Goal: Task Accomplishment & Management: Use online tool/utility

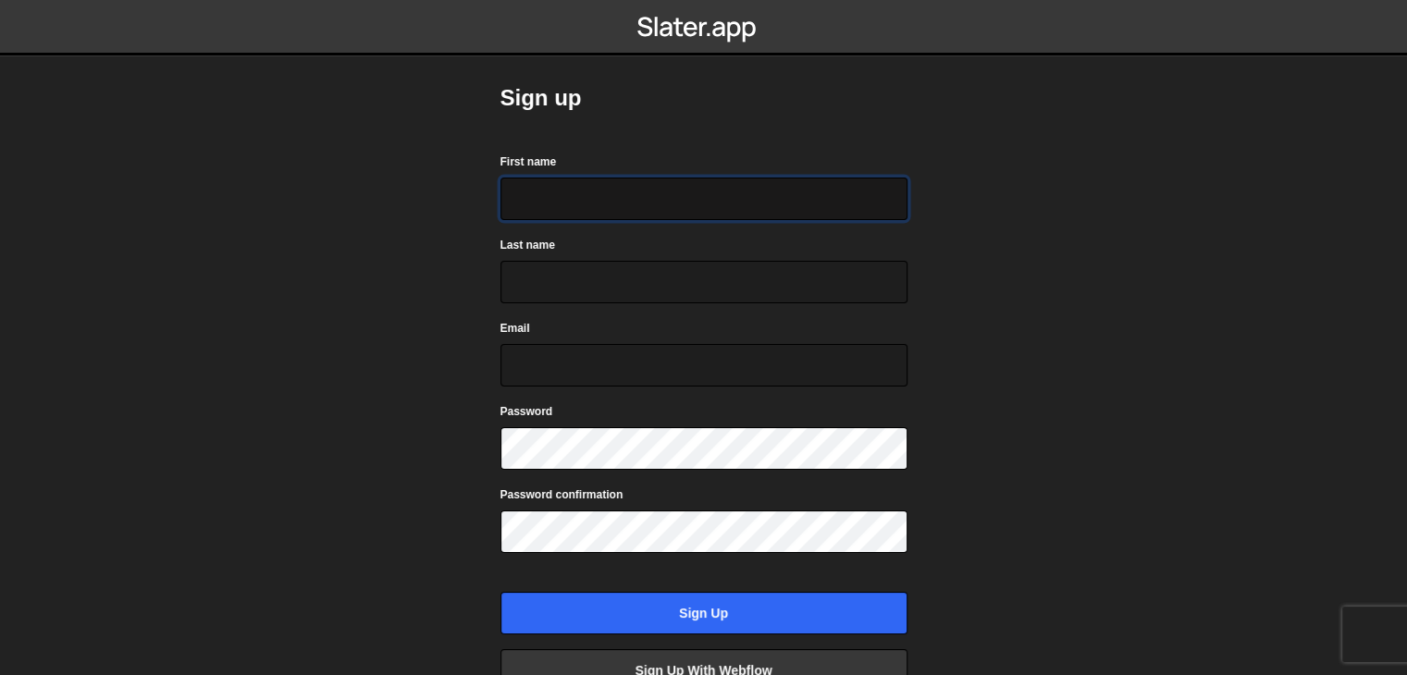
click at [697, 215] on input "First name" at bounding box center [703, 199] width 407 height 43
type input "Likhil"
type input "Bachanaboina"
drag, startPoint x: 663, startPoint y: 290, endPoint x: 469, endPoint y: 264, distance: 196.0
click at [469, 264] on body "Sign up First name Likhil Last name Bachanaboina Email Password Password confir…" at bounding box center [703, 337] width 1407 height 675
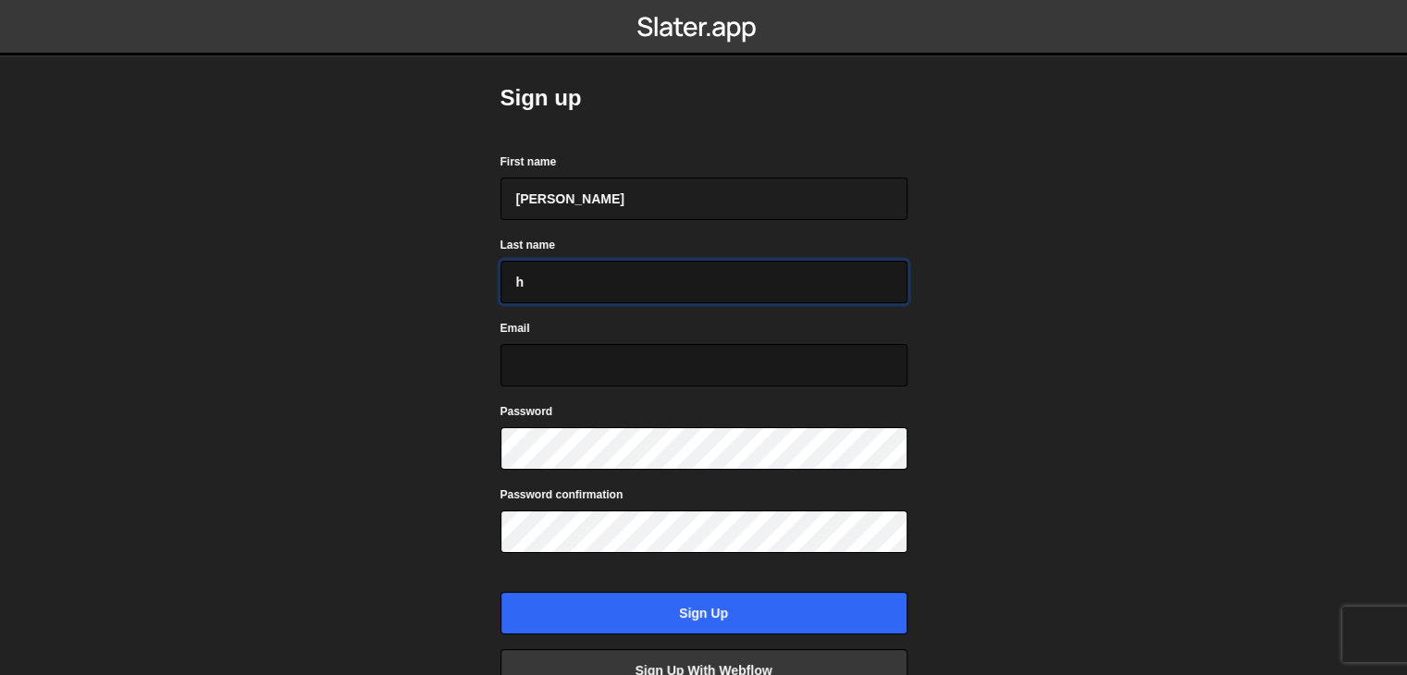
type input "h"
click at [608, 369] on input "Email" at bounding box center [703, 365] width 407 height 43
type input "likhil5432@gmail.com"
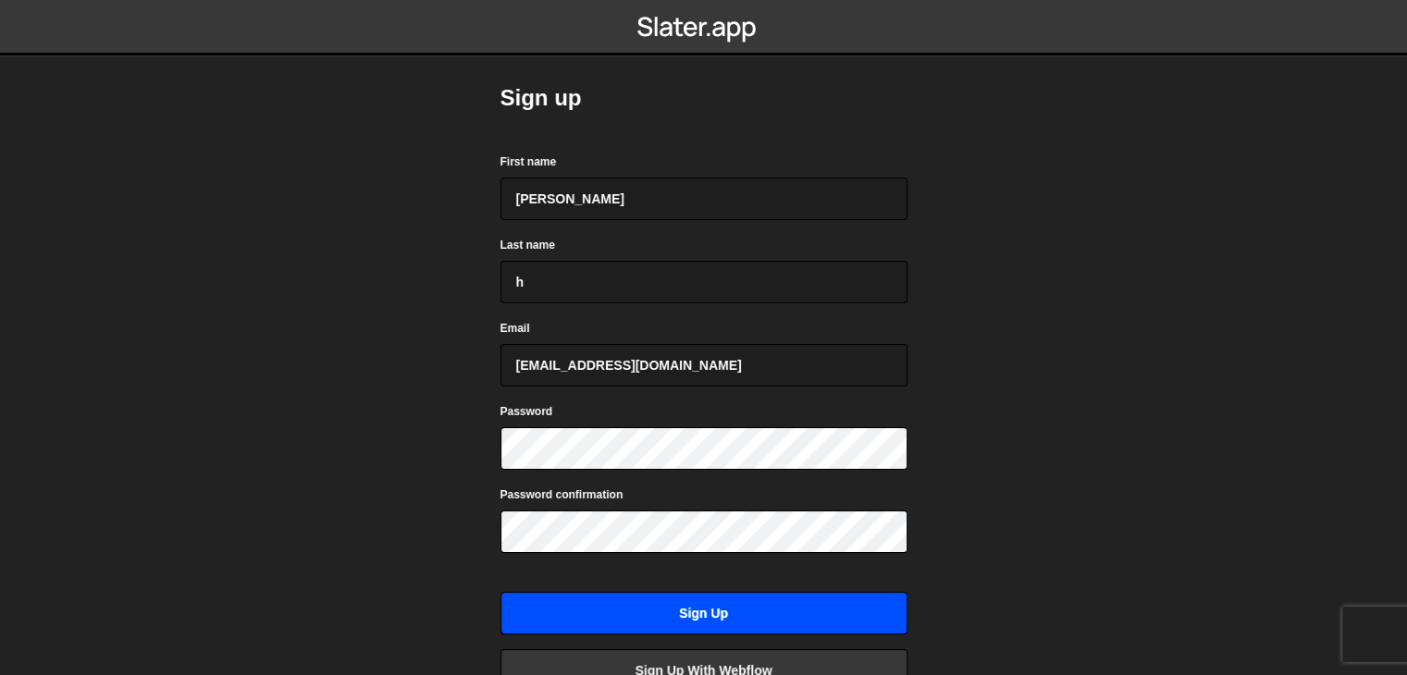
click at [676, 592] on input "Sign up" at bounding box center [703, 613] width 407 height 43
click at [767, 619] on input "Sign up" at bounding box center [703, 613] width 407 height 43
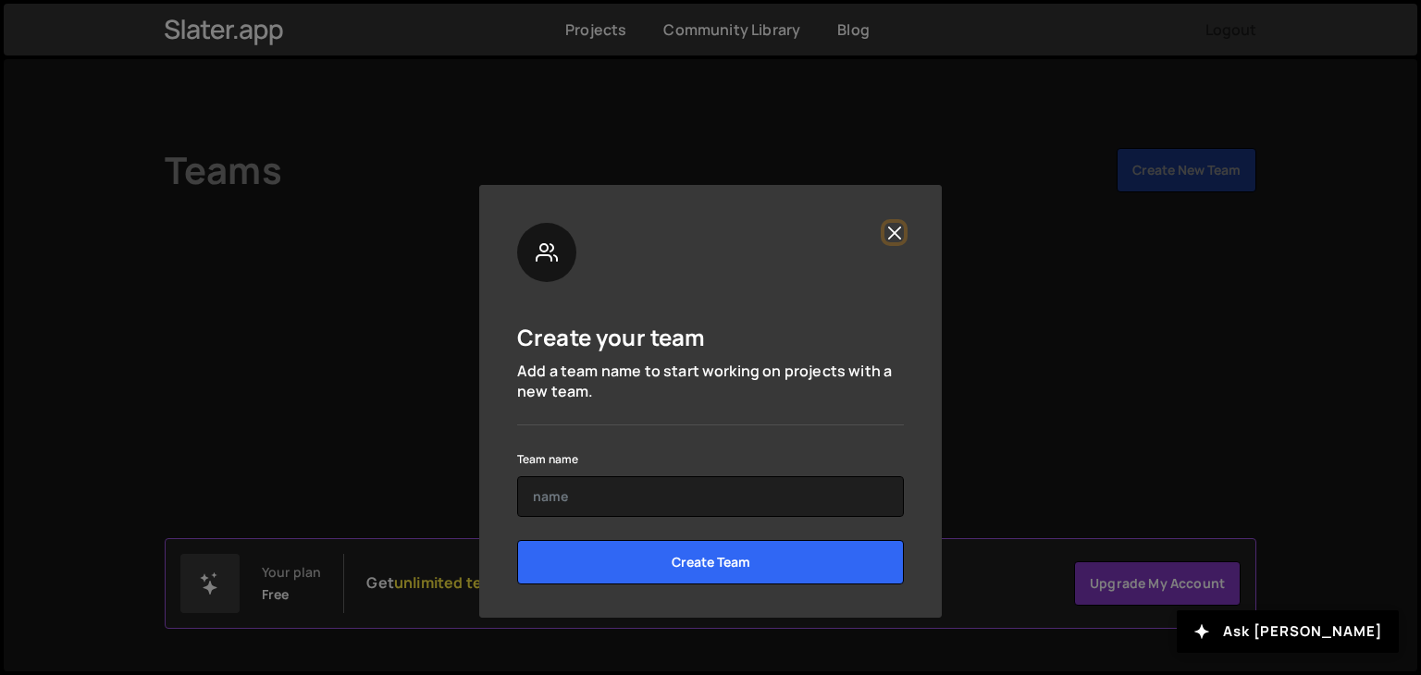
click at [896, 231] on button "Close" at bounding box center [893, 232] width 19 height 19
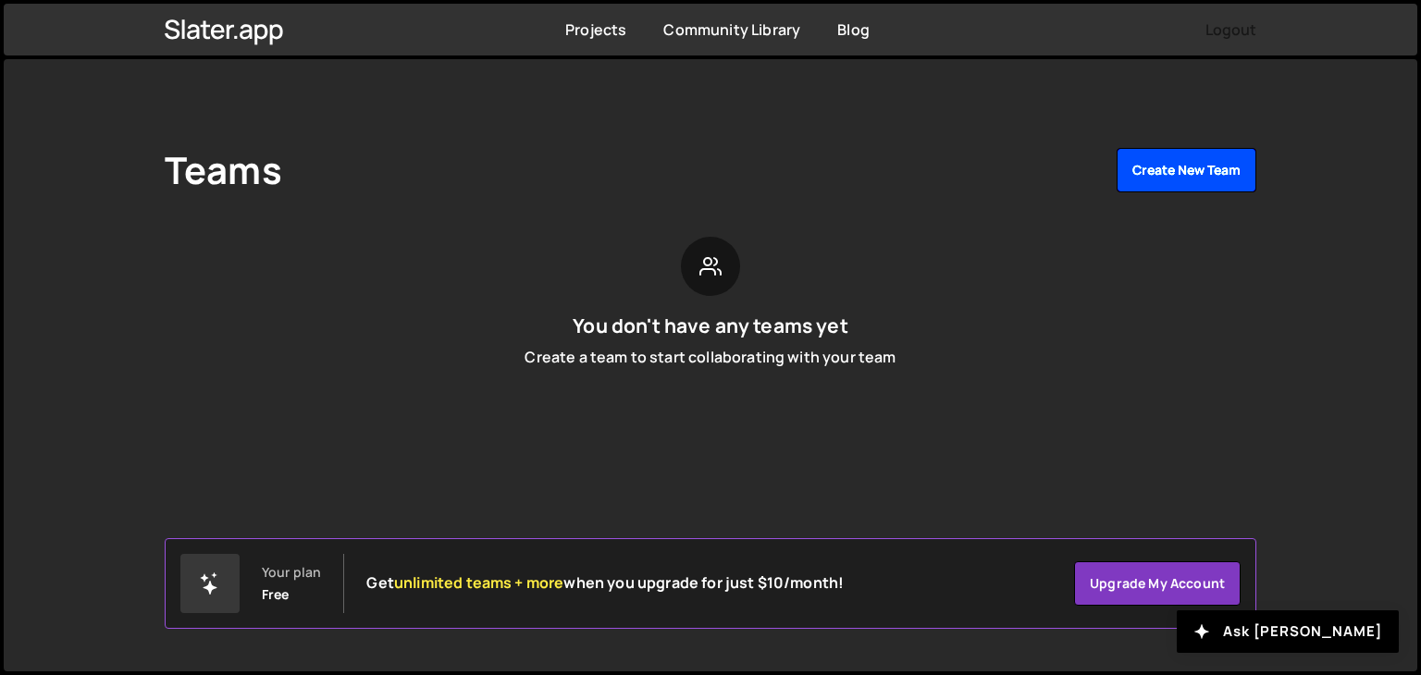
click at [1165, 182] on button "Create New Team" at bounding box center [1186, 170] width 140 height 44
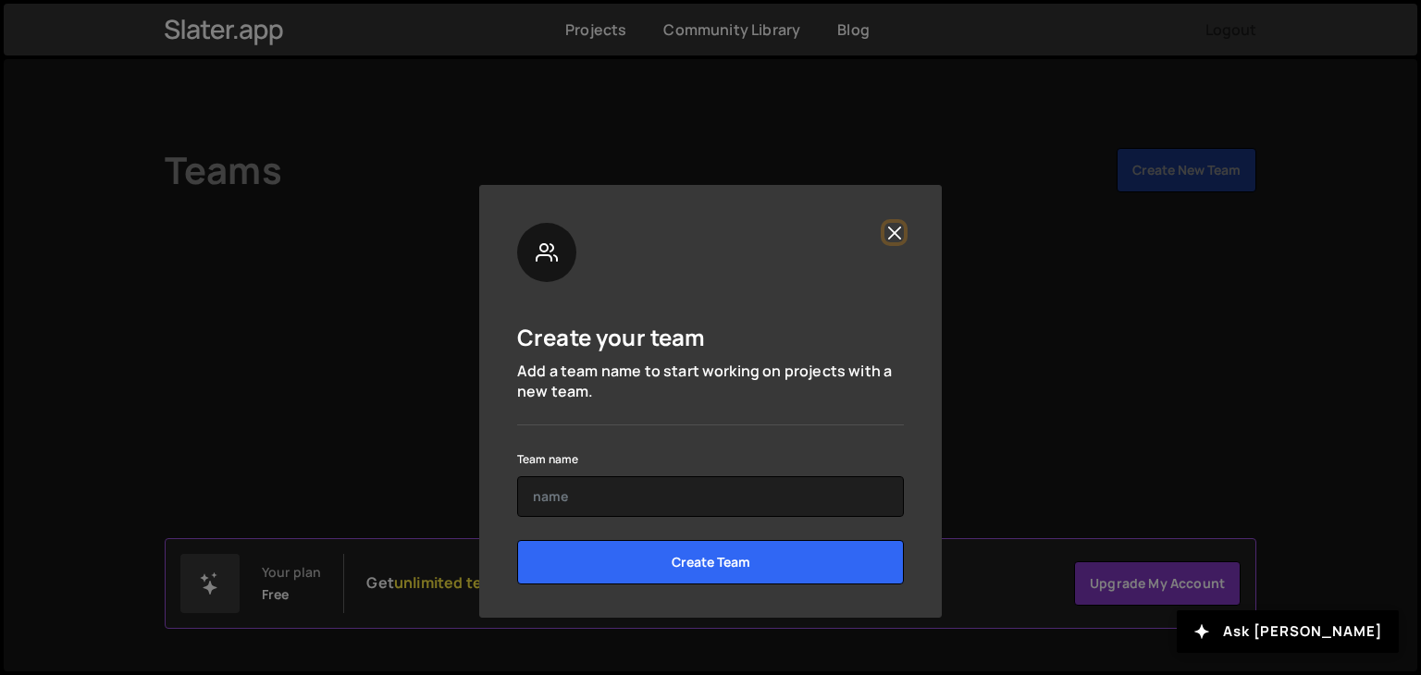
click at [895, 233] on button "Close" at bounding box center [893, 232] width 19 height 19
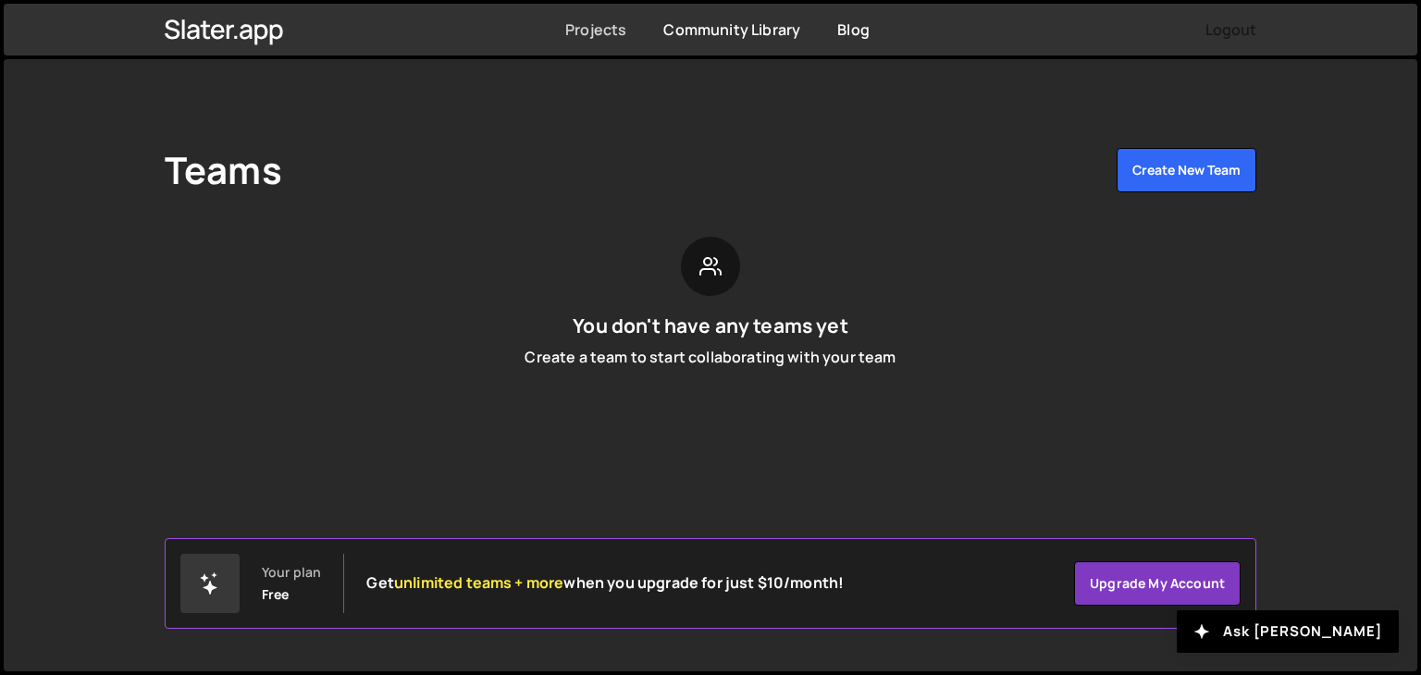
click at [599, 19] on link "Projects" at bounding box center [595, 29] width 61 height 20
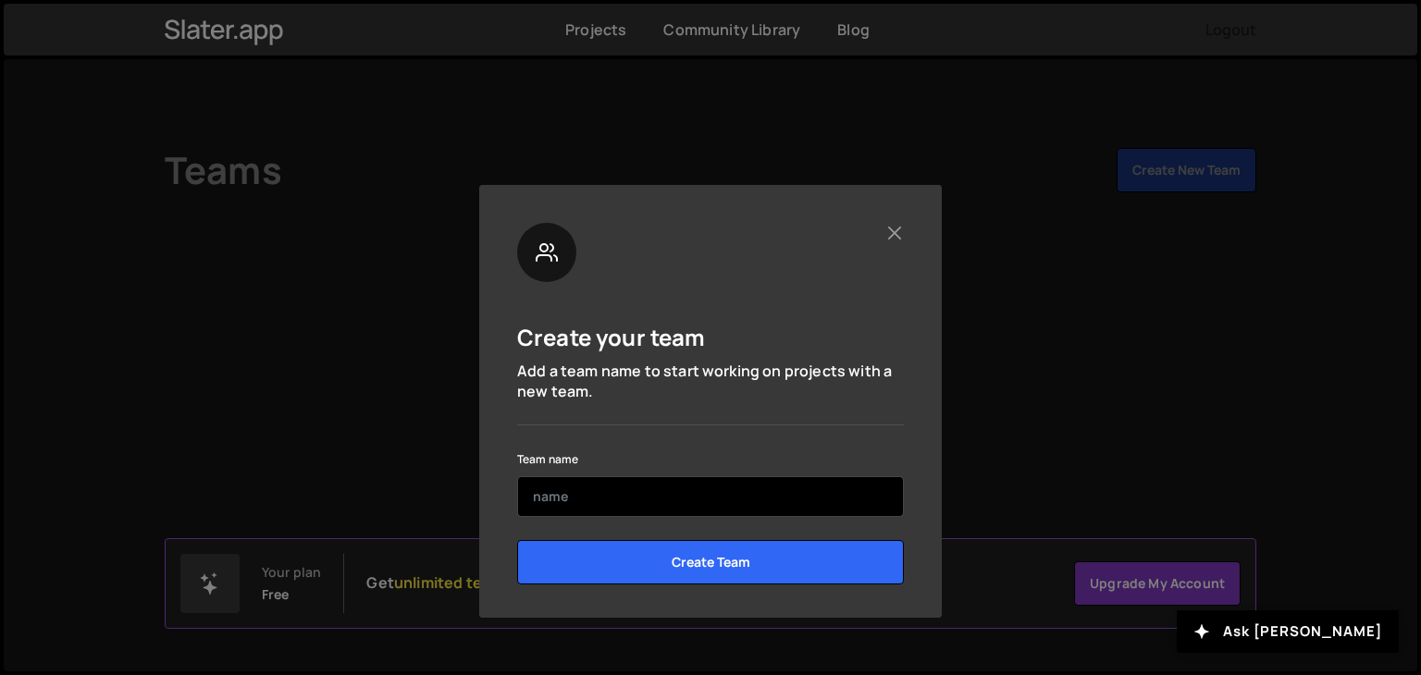
click at [669, 515] on input "text" at bounding box center [710, 496] width 387 height 41
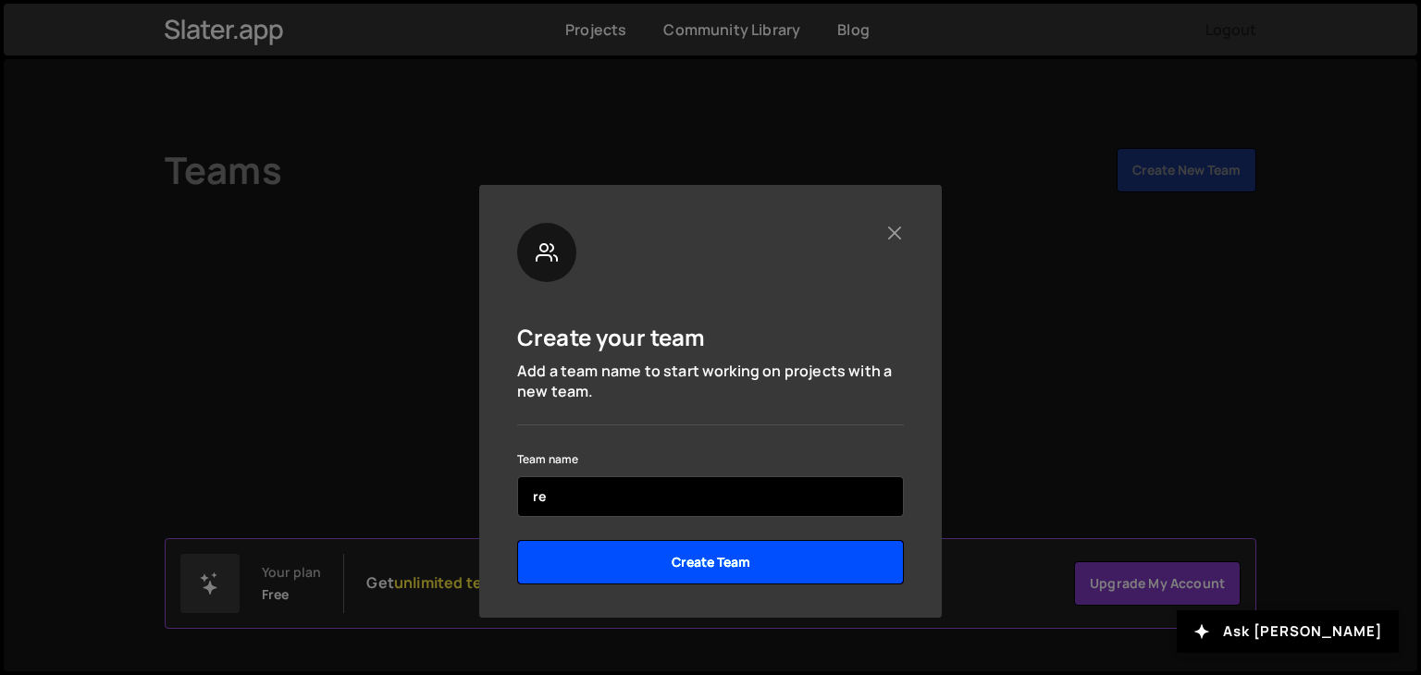
type input "re"
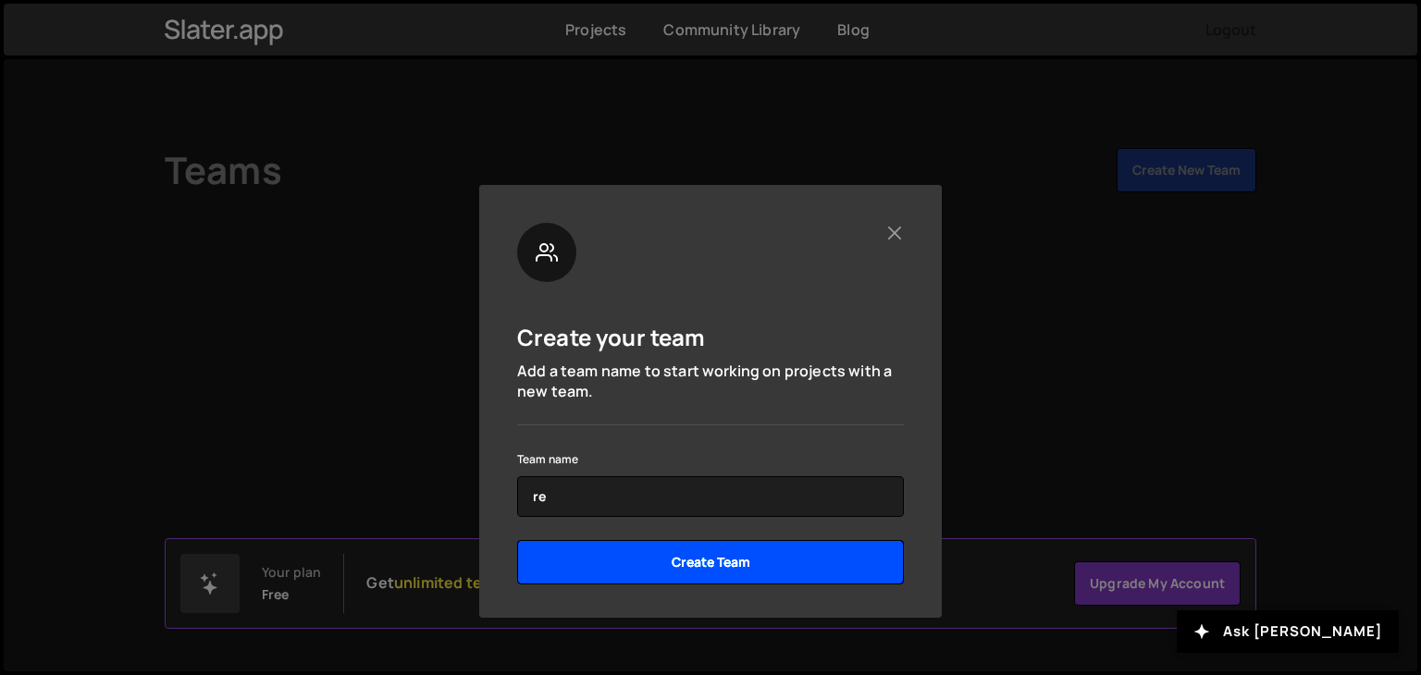
click at [687, 557] on input "Create Team" at bounding box center [710, 562] width 387 height 44
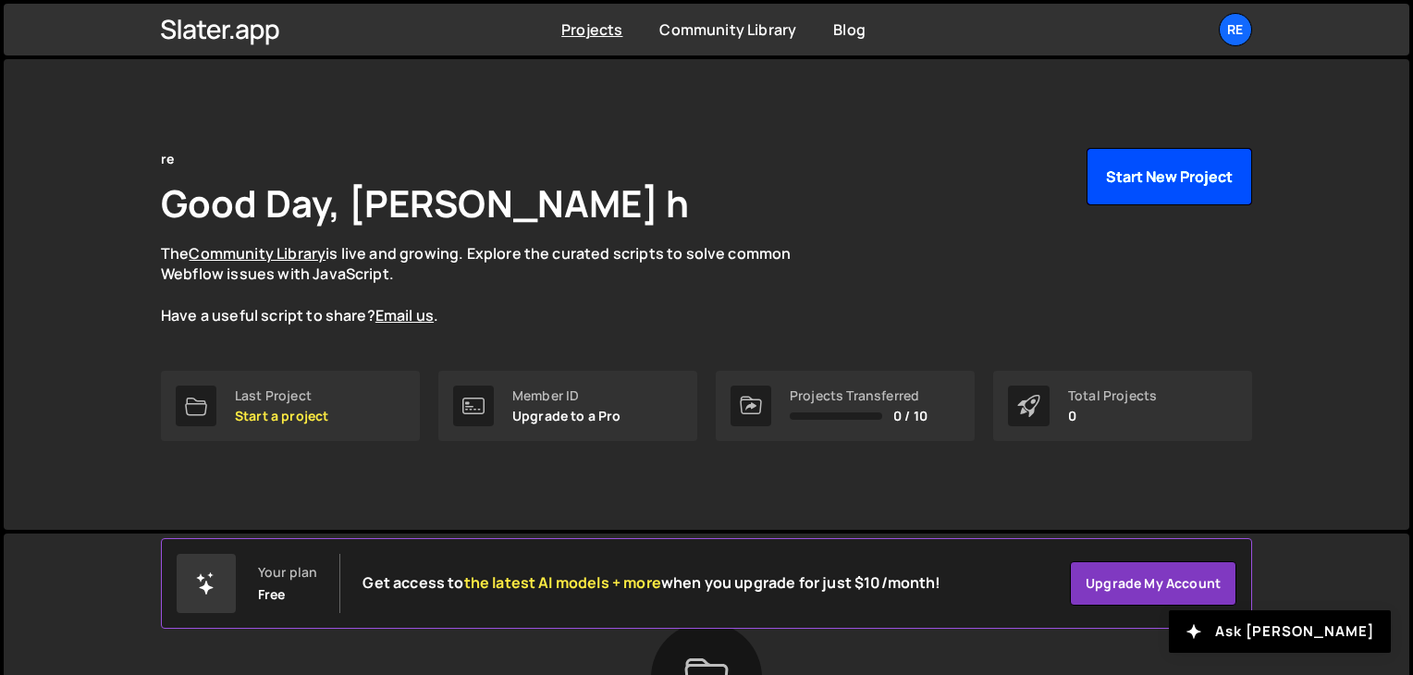
click at [1120, 173] on button "Start New Project" at bounding box center [1170, 176] width 166 height 57
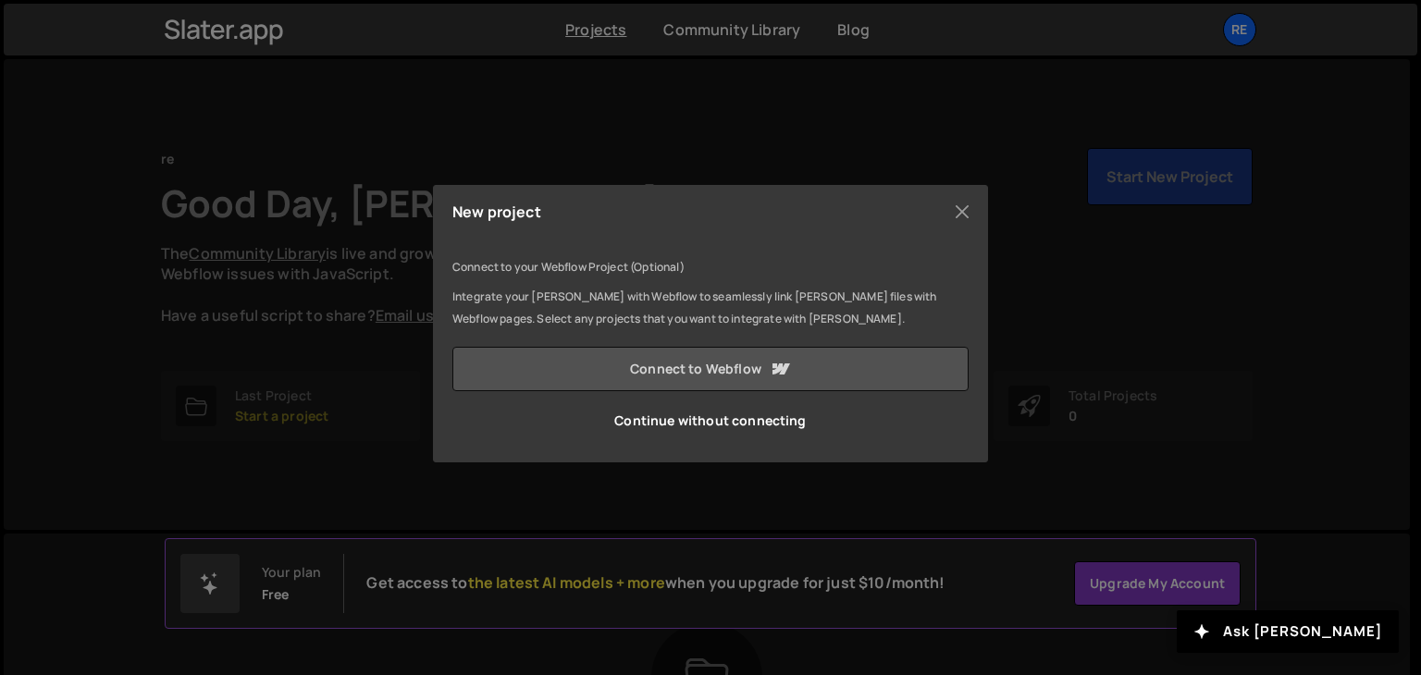
click at [770, 375] on icon at bounding box center [780, 369] width 22 height 22
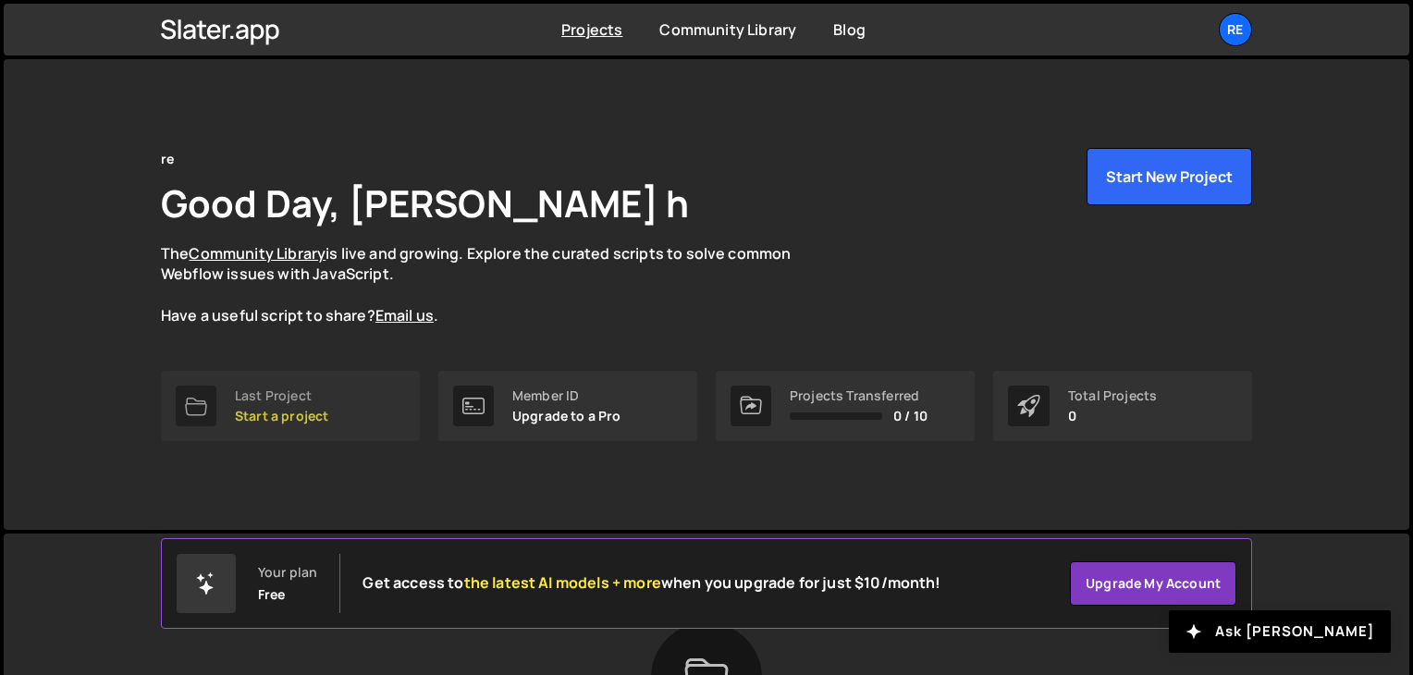
click at [308, 419] on p "Start a project" at bounding box center [281, 416] width 93 height 15
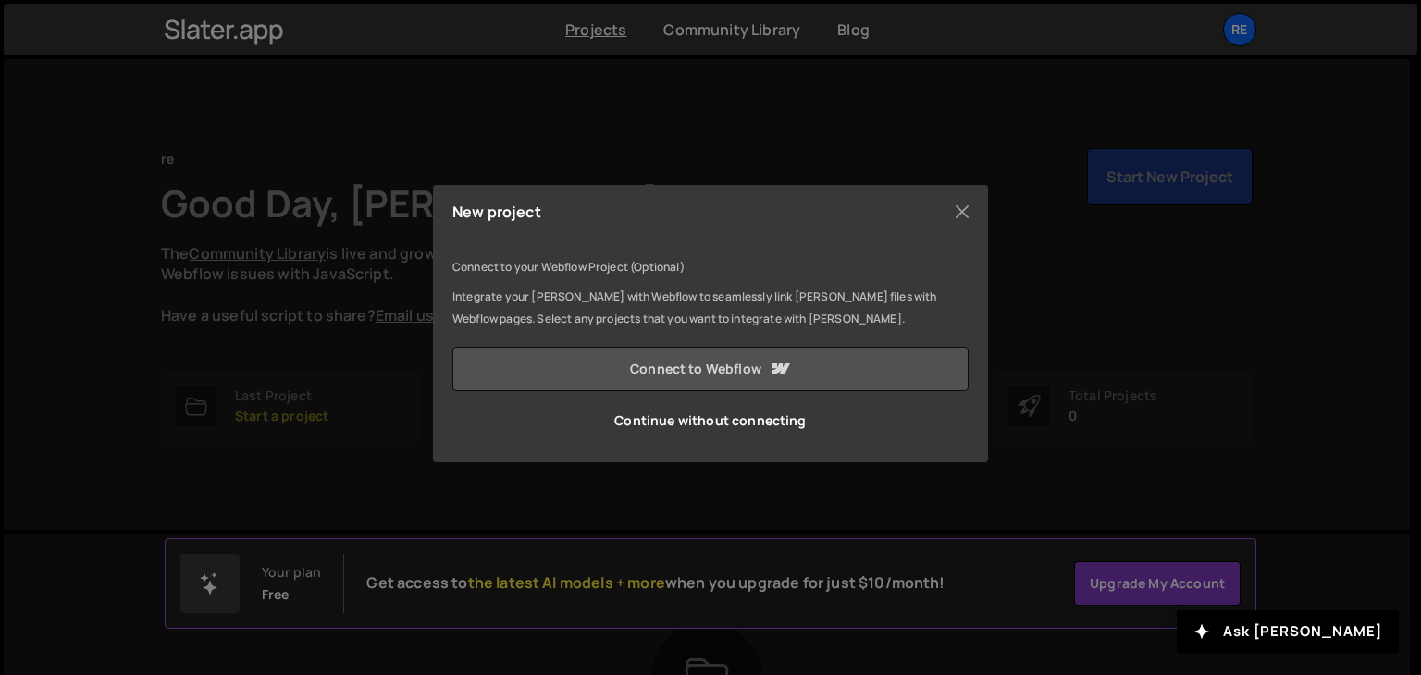
click at [770, 373] on icon at bounding box center [780, 369] width 22 height 22
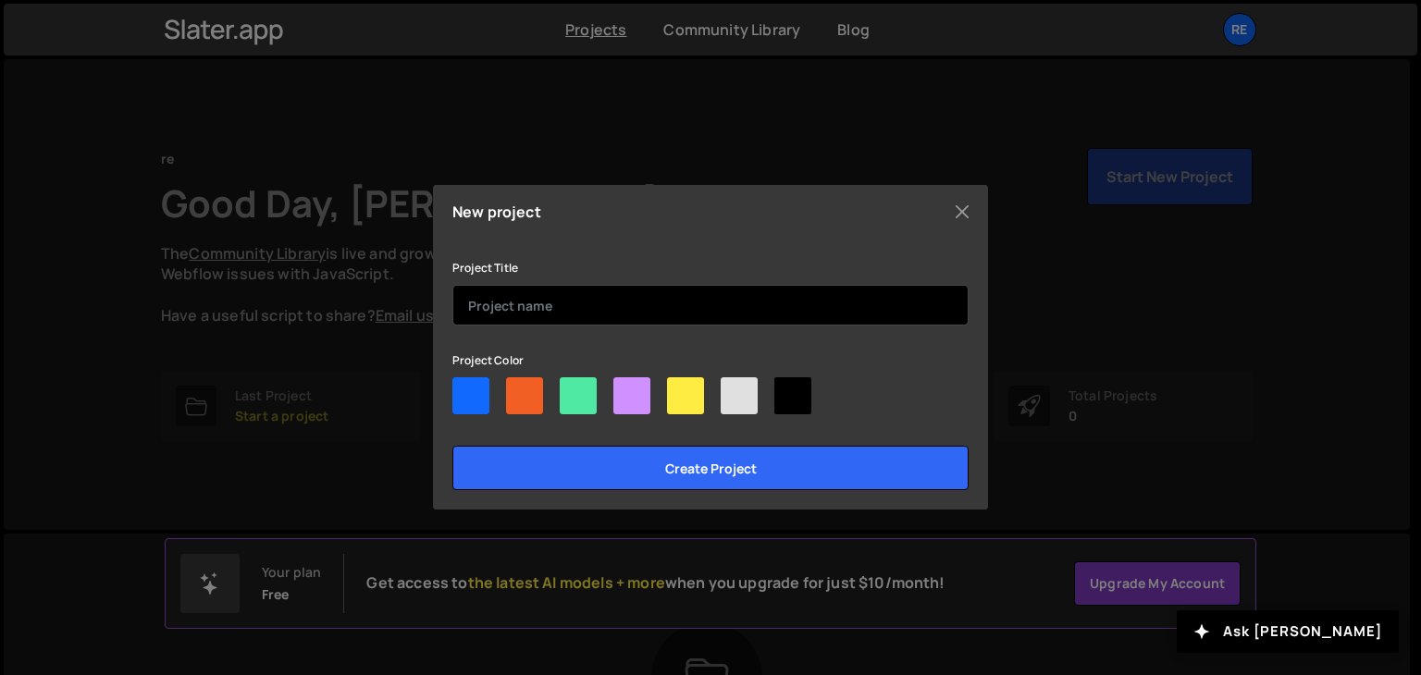
click at [536, 305] on input "text" at bounding box center [710, 305] width 516 height 41
type input "ticket"
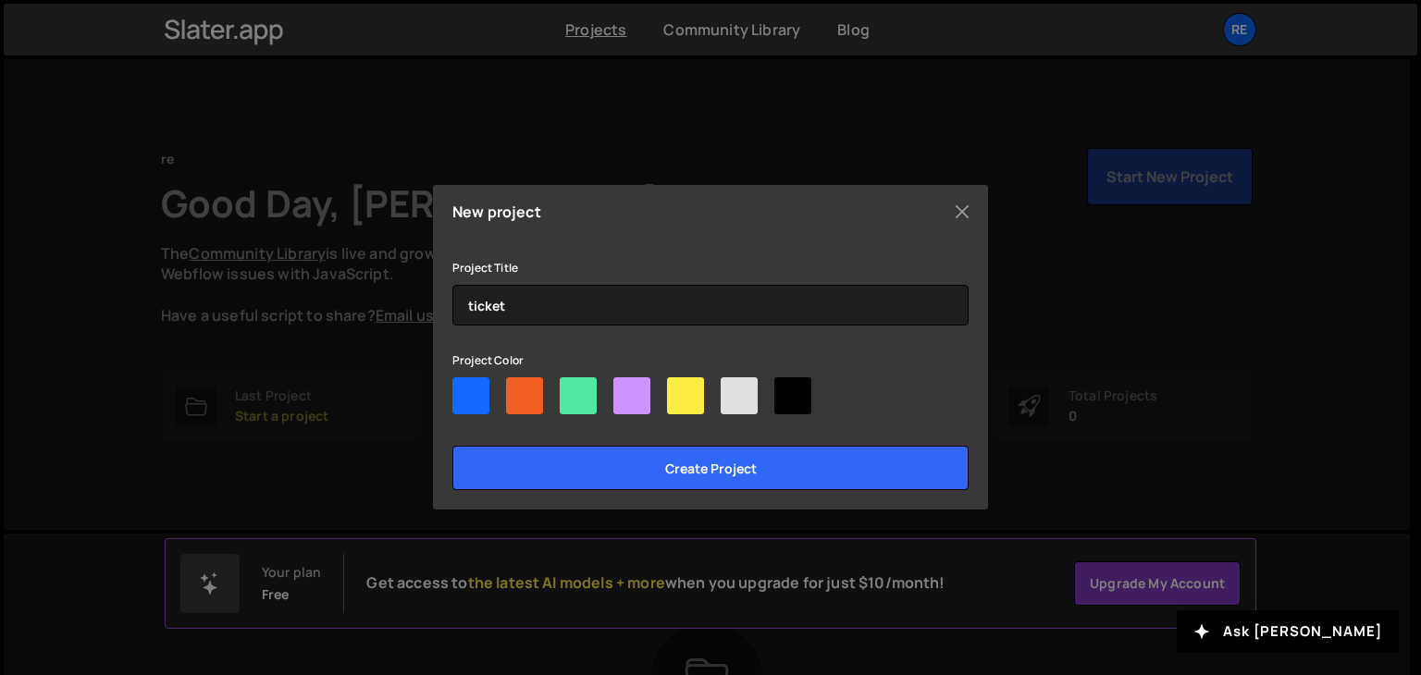
click at [466, 391] on div at bounding box center [470, 395] width 37 height 37
click at [464, 389] on input"] "radio" at bounding box center [458, 383] width 12 height 12
radio input"] "true"
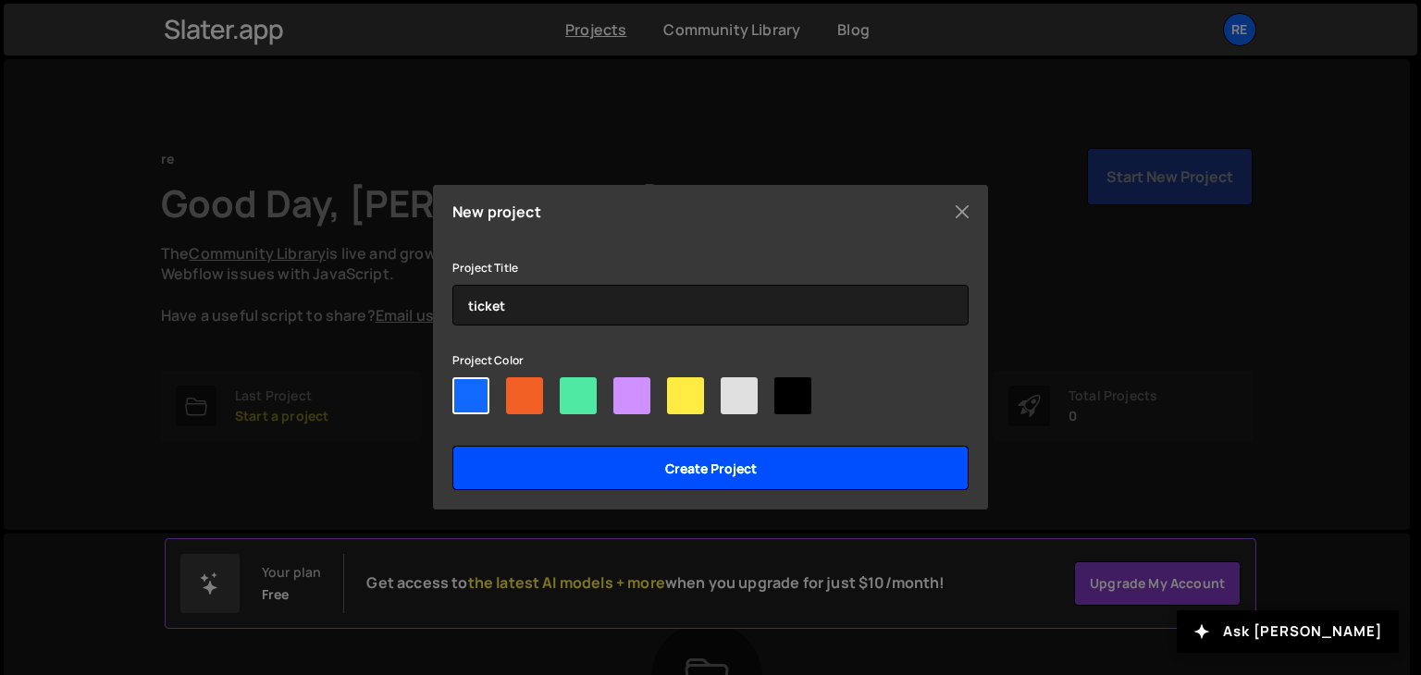
click at [651, 479] on input "Create project" at bounding box center [710, 468] width 516 height 44
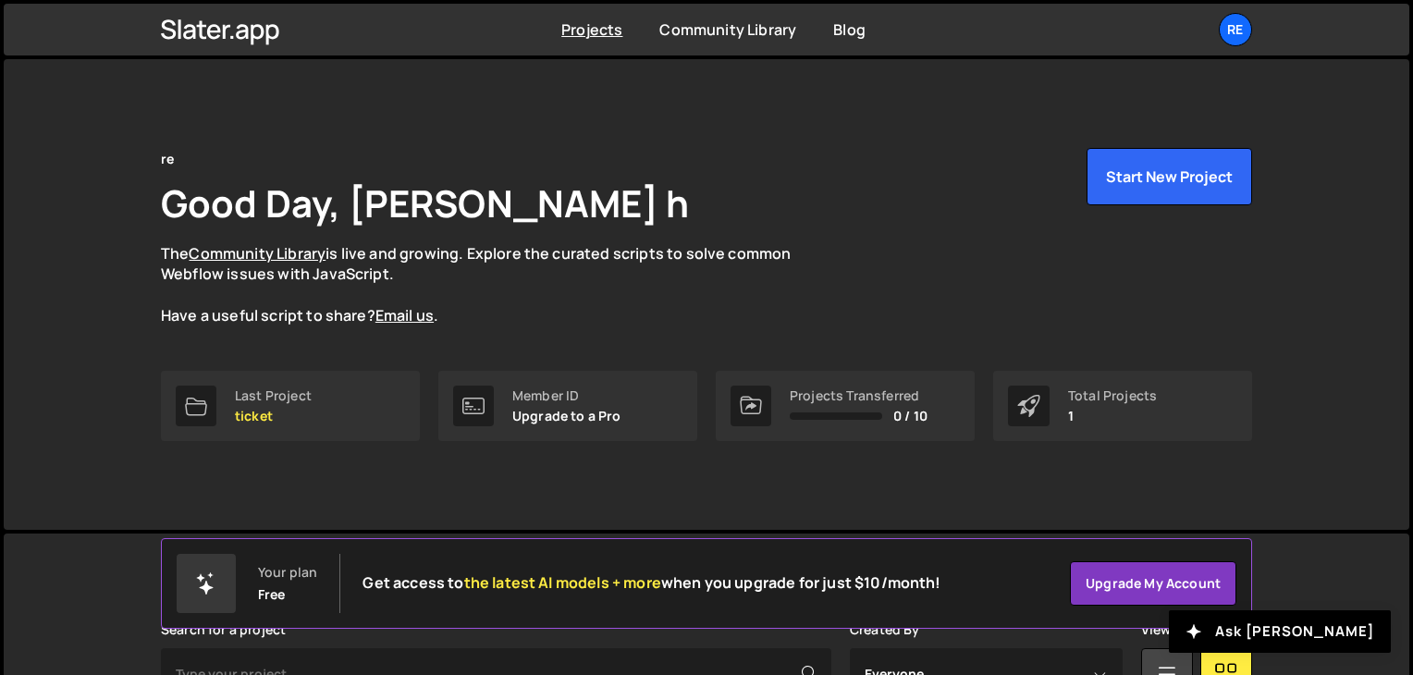
scroll to position [277, 0]
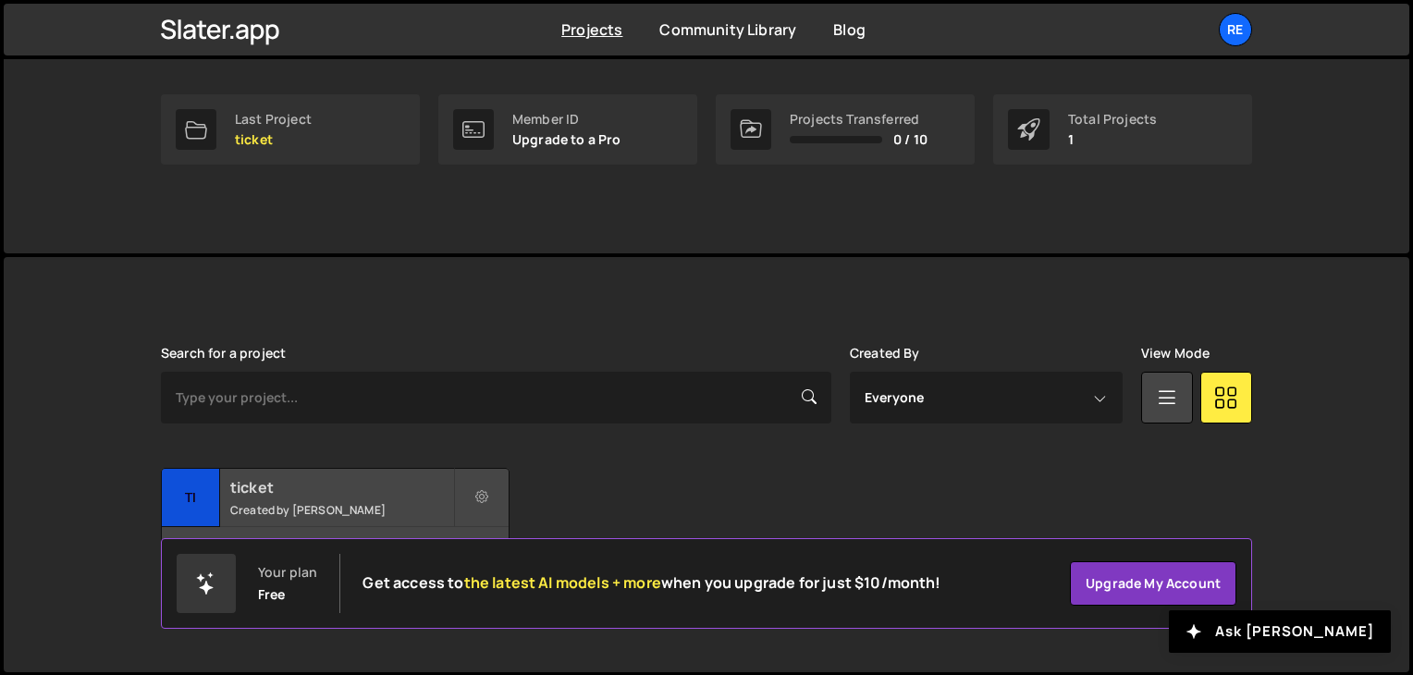
click at [379, 502] on small "Created by [PERSON_NAME]" at bounding box center [341, 510] width 223 height 16
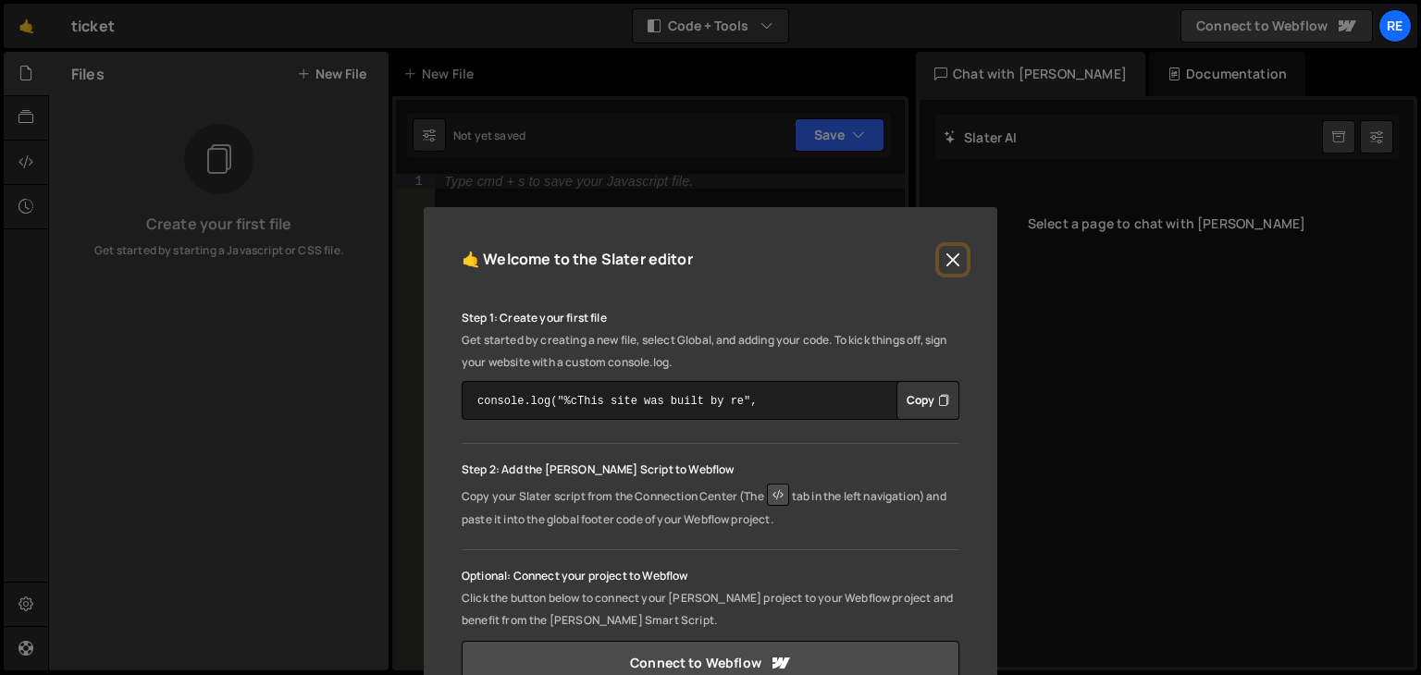
click at [949, 258] on button "Close" at bounding box center [953, 260] width 28 height 28
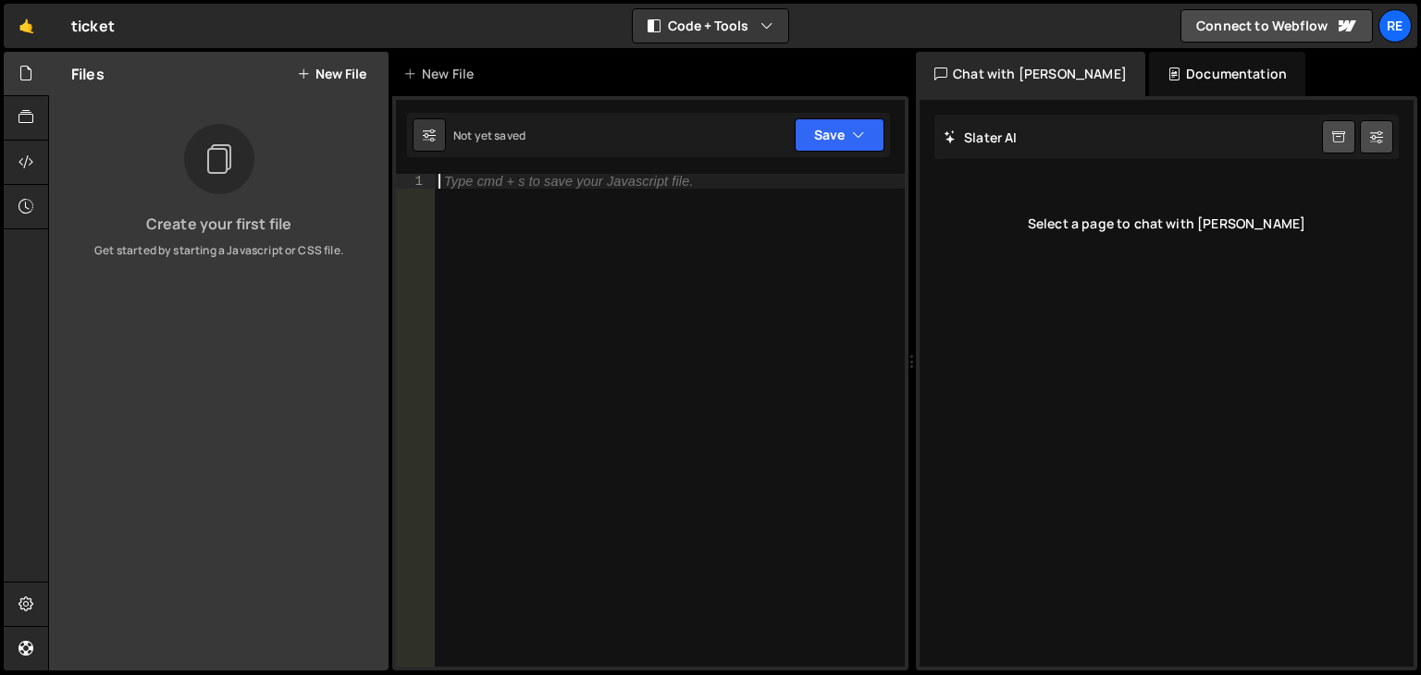
click at [559, 323] on div "Type cmd + s to save your Javascript file." at bounding box center [670, 435] width 470 height 523
click at [559, 130] on div "Not yet saved Upgrade to Edit Save Save to Staging S Not saved S G" at bounding box center [648, 135] width 483 height 44
click at [766, 25] on icon "button" at bounding box center [766, 26] width 13 height 18
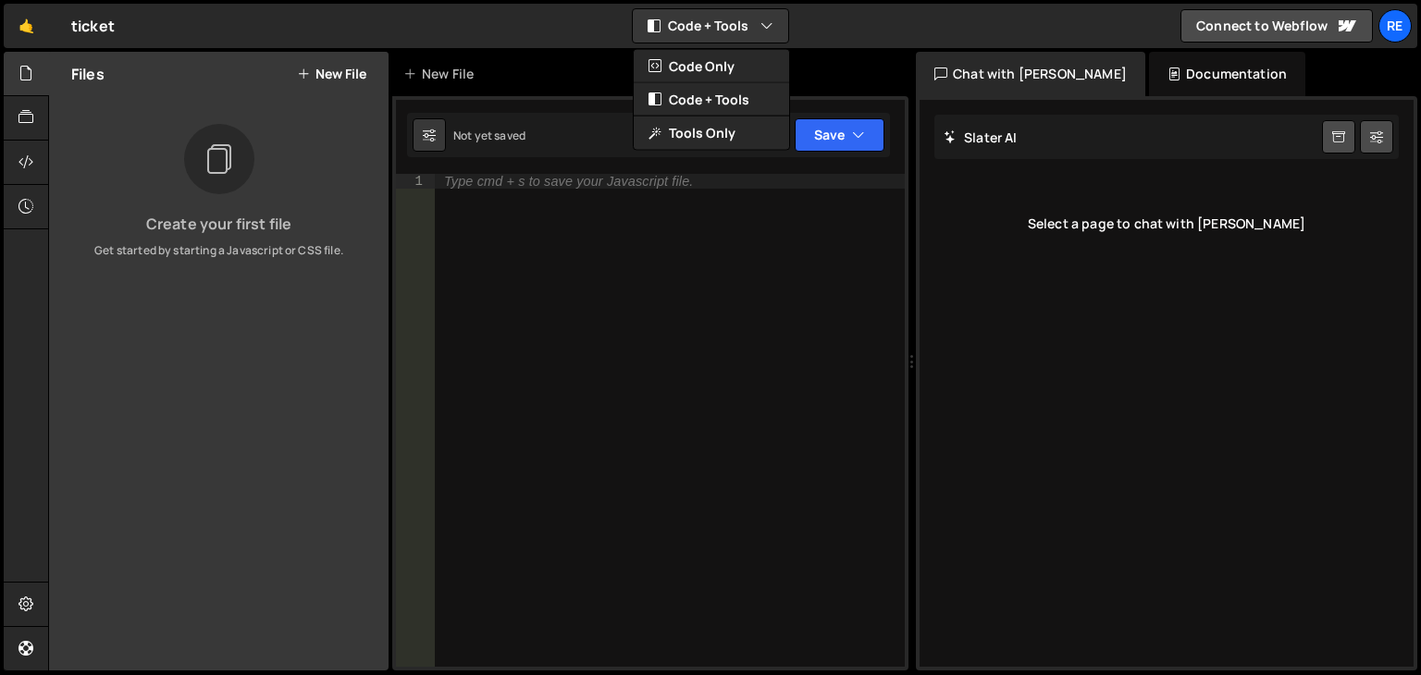
click at [1004, 71] on div "Chat with Slater AI" at bounding box center [1030, 74] width 229 height 44
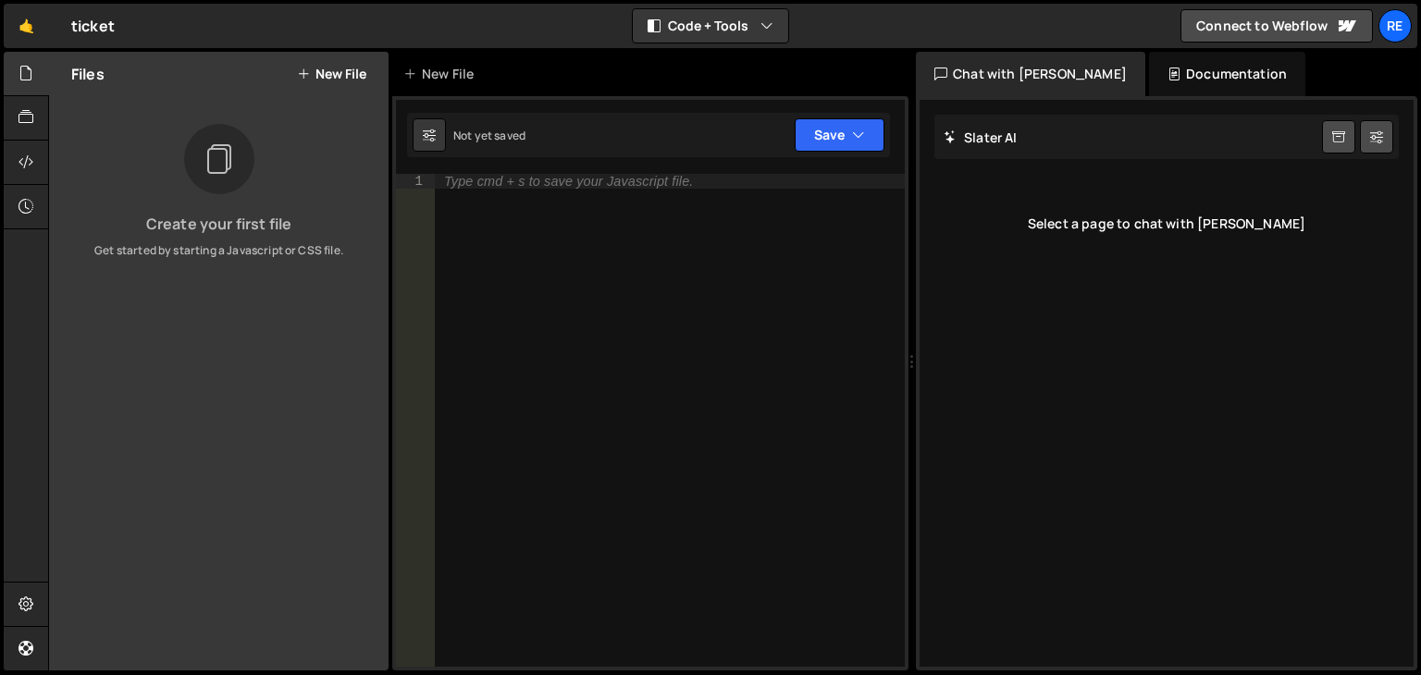
click at [1084, 271] on div "Slater AI Start new chat Select a page to chat with Slater" at bounding box center [1166, 383] width 494 height 567
click at [1091, 153] on div "Slater AI Start new chat" at bounding box center [1166, 137] width 464 height 44
click at [1017, 142] on div "Slater AI Start new chat" at bounding box center [1166, 137] width 464 height 44
drag, startPoint x: 1018, startPoint y: 45, endPoint x: 1140, endPoint y: 409, distance: 383.5
click at [1140, 409] on div "Hold on a sec... Are you certain you wish to leave this page? Any changes you'v…" at bounding box center [710, 337] width 1421 height 675
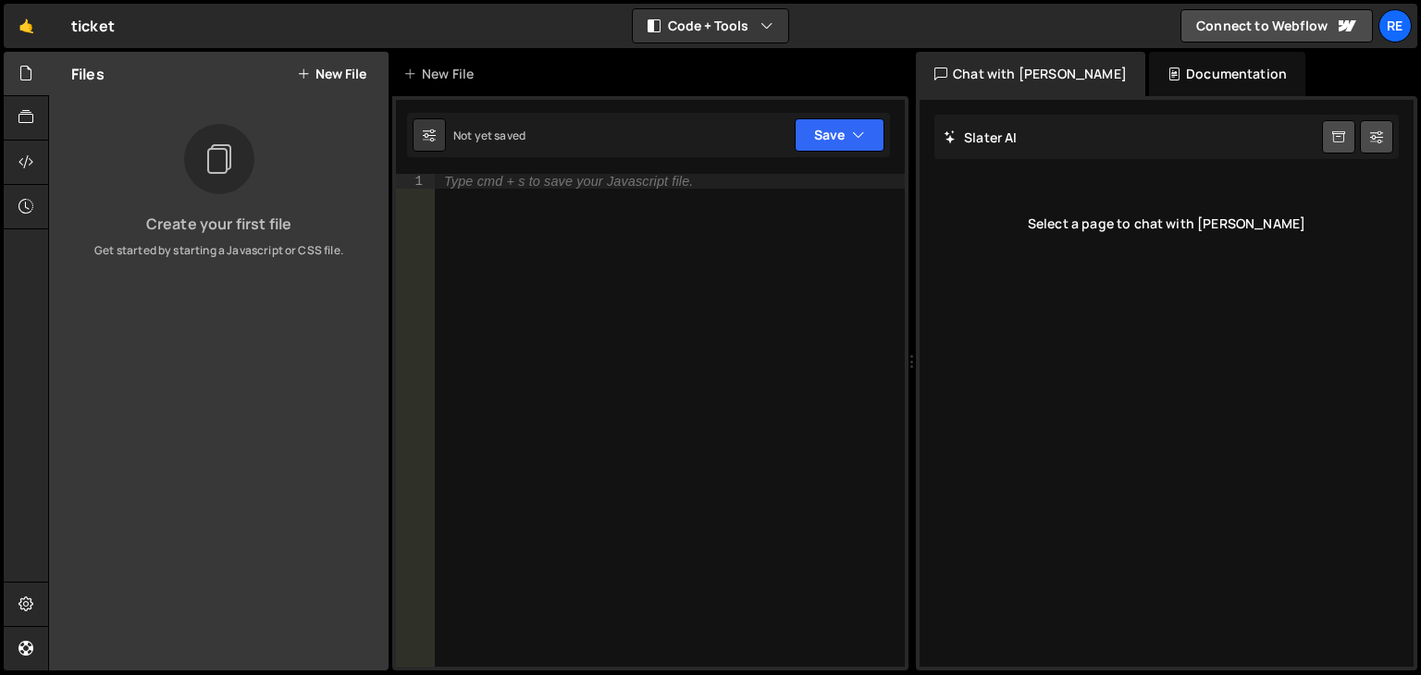
click at [1140, 409] on div "Slater AI Start new chat Select a page to chat with Slater" at bounding box center [1166, 383] width 494 height 567
click at [1062, 371] on div "Slater AI Start new chat Select a page to chat with Slater" at bounding box center [1166, 383] width 494 height 567
click at [820, 139] on button "Save" at bounding box center [840, 134] width 90 height 33
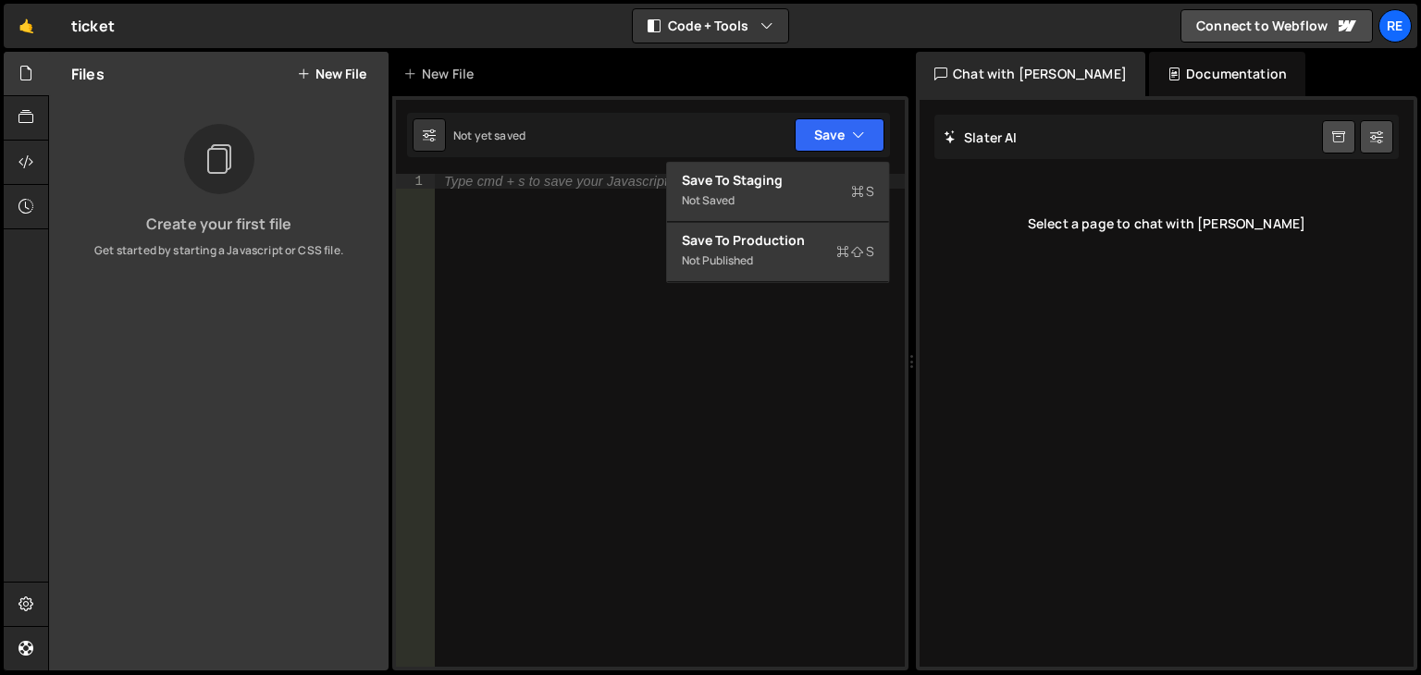
click at [536, 128] on div "Not yet saved Upgrade to Edit Save Save to Staging S Not saved S G" at bounding box center [648, 135] width 483 height 44
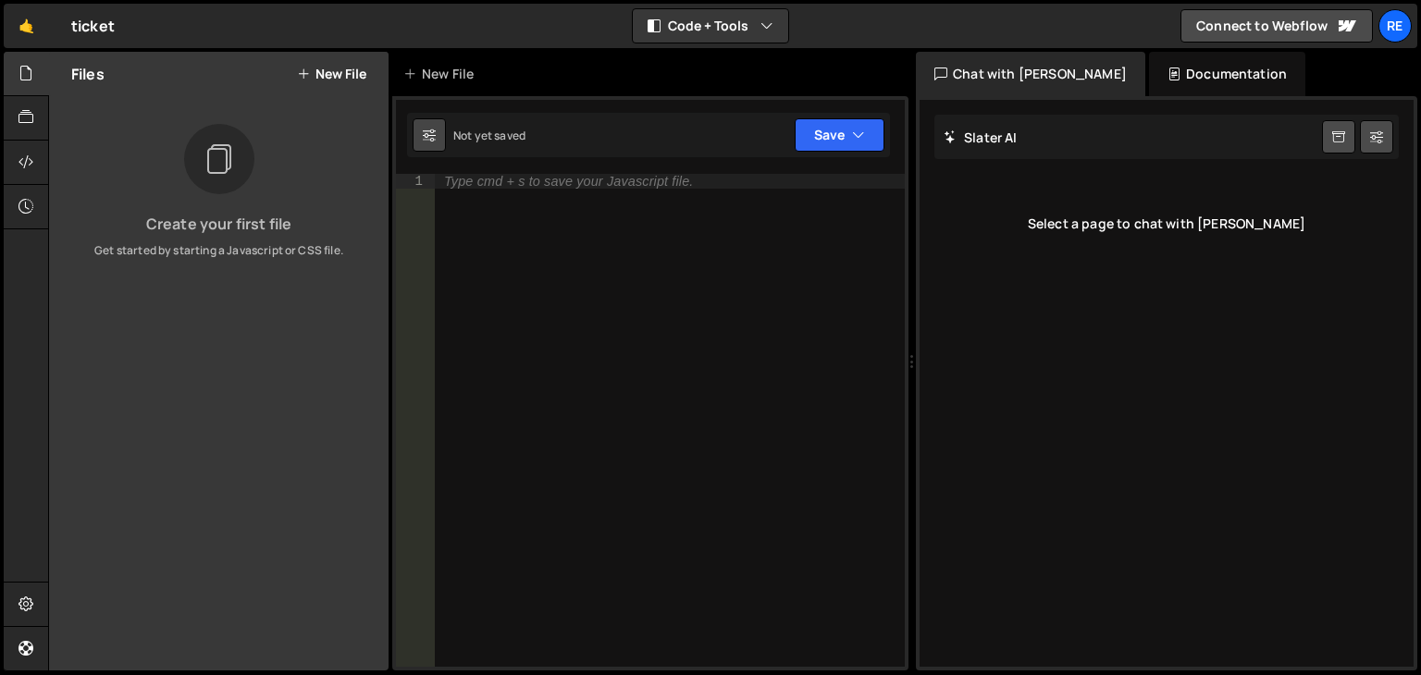
click at [427, 132] on icon at bounding box center [429, 135] width 13 height 18
select select "editor"
select select "ace/theme/monokai"
type input "14"
checkbox input "true"
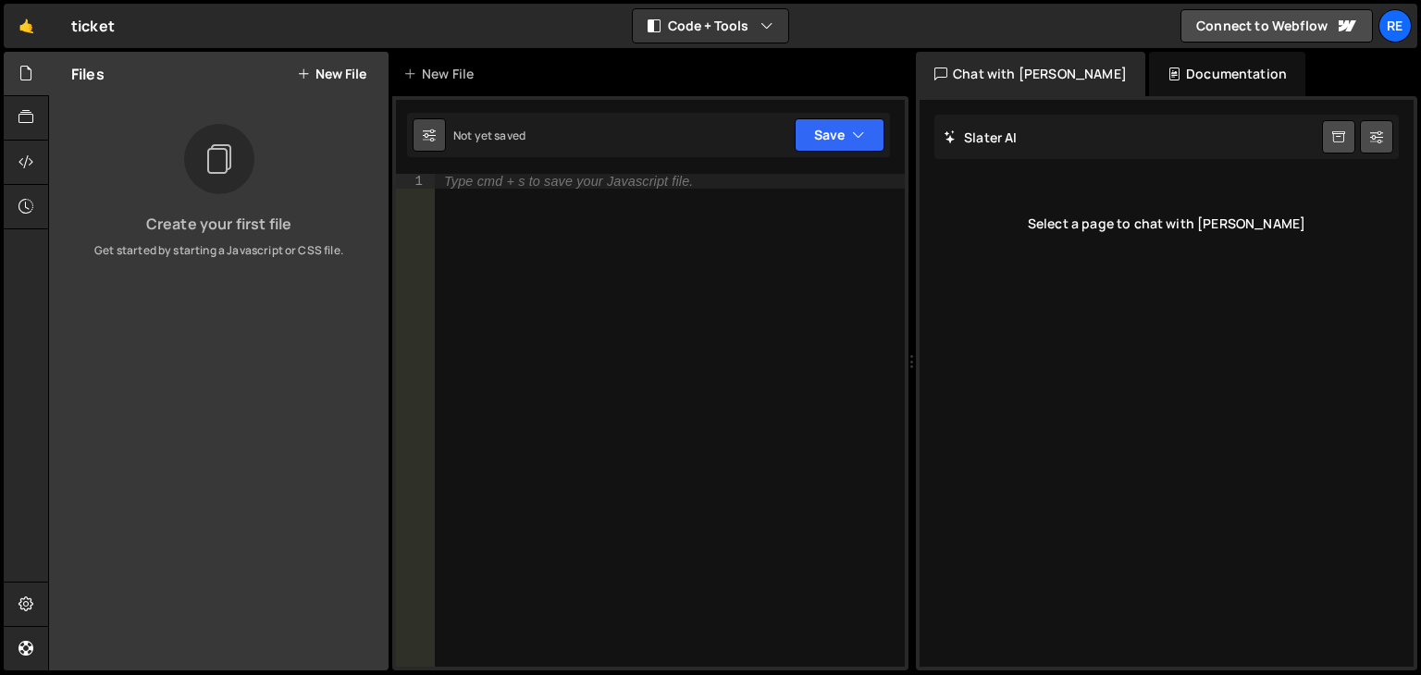
checkbox input "true"
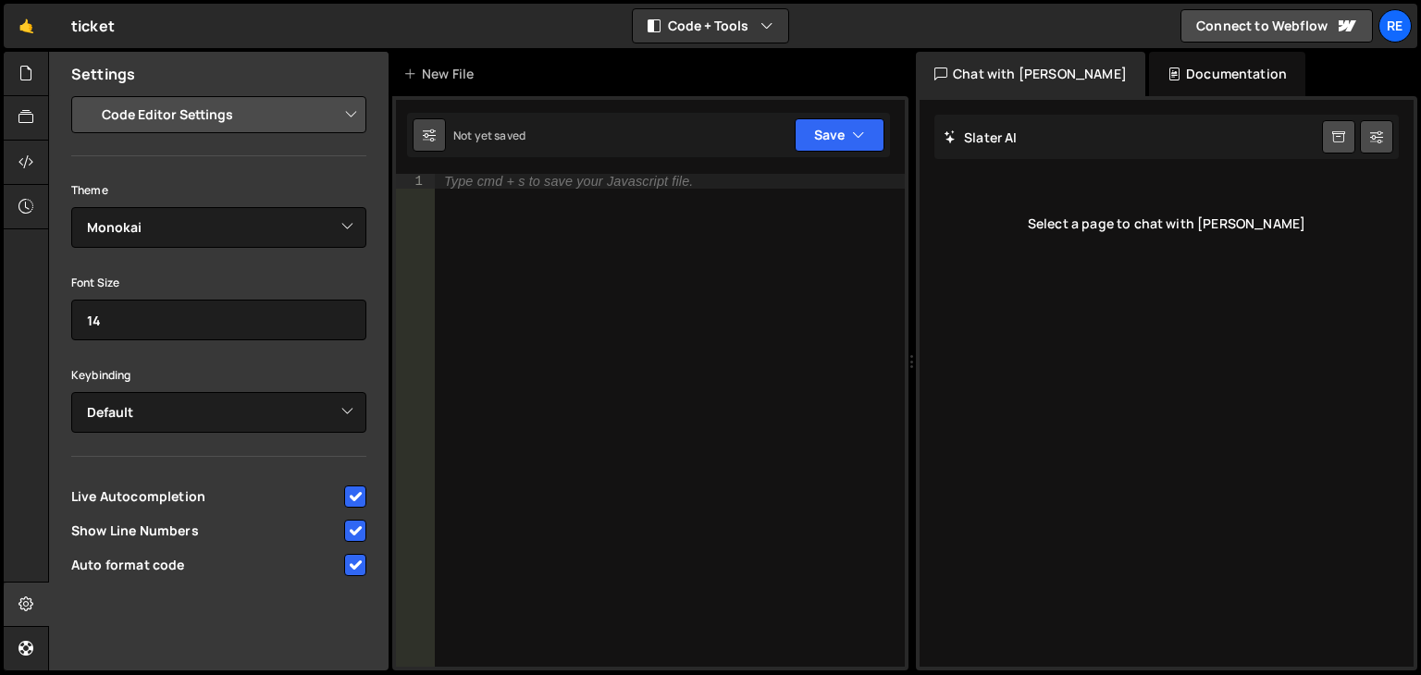
click at [427, 132] on icon at bounding box center [429, 135] width 13 height 18
click at [31, 90] on div at bounding box center [26, 74] width 45 height 44
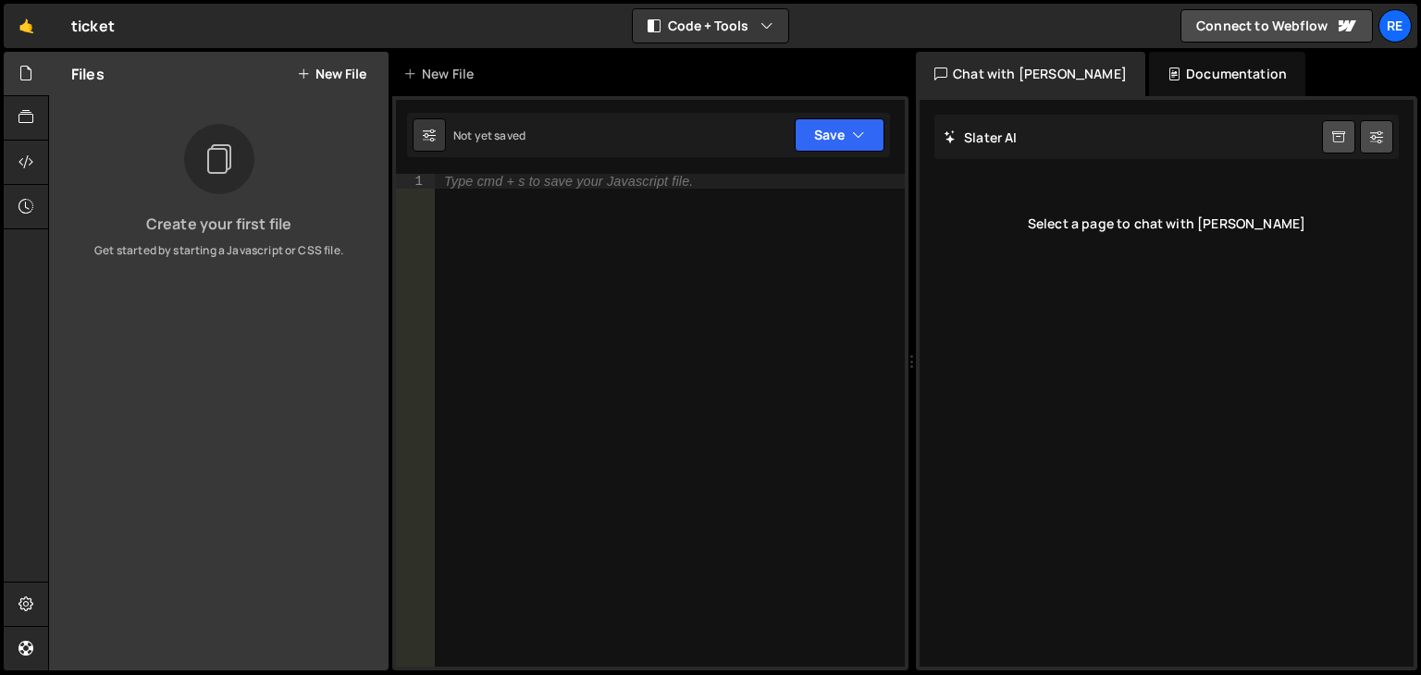
click at [201, 186] on div at bounding box center [219, 159] width 70 height 70
click at [340, 75] on button "New File" at bounding box center [331, 74] width 69 height 15
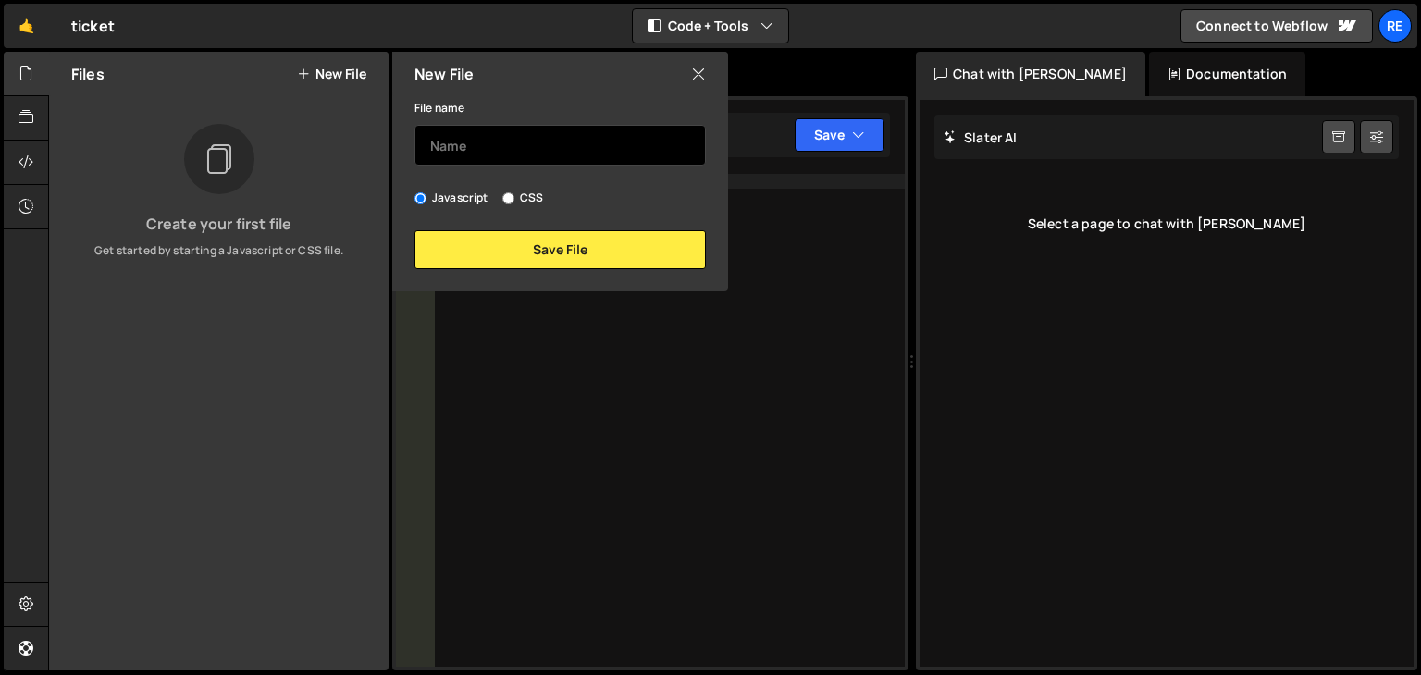
click at [504, 150] on input "text" at bounding box center [559, 145] width 291 height 41
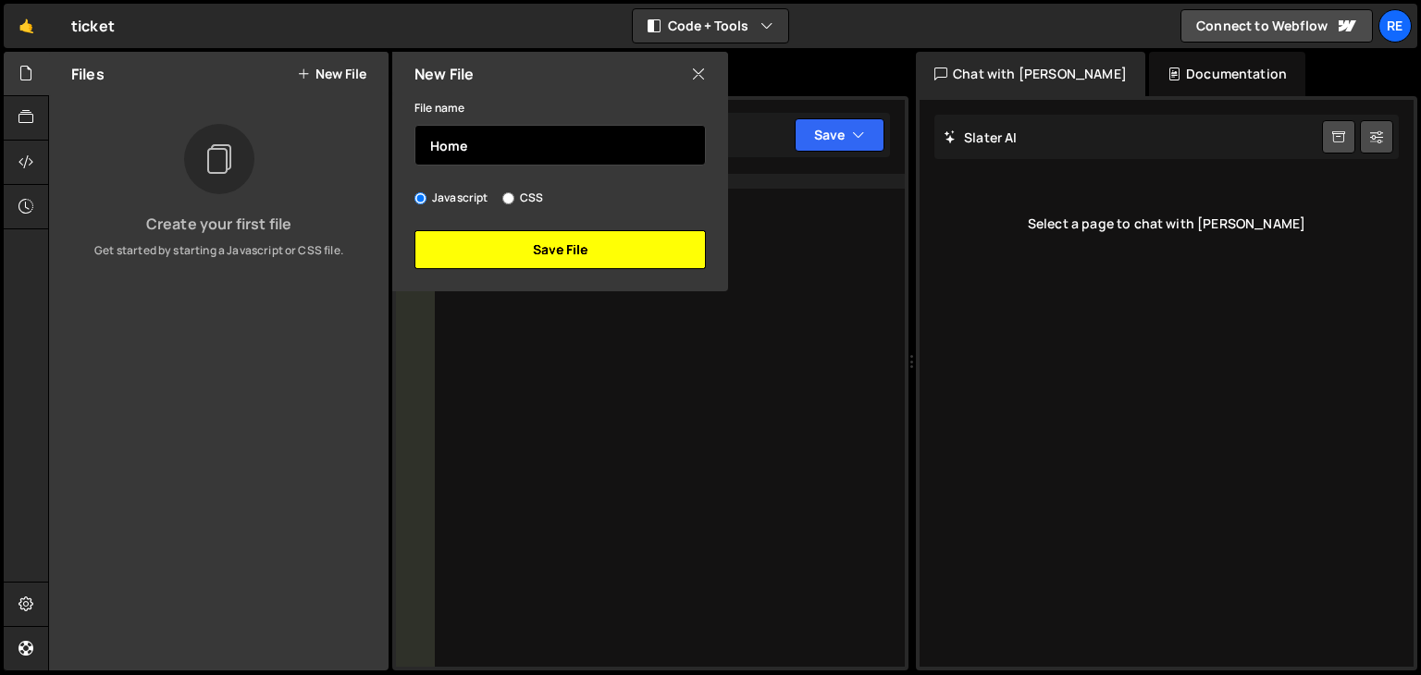
type input "Home"
click at [492, 253] on button "Save File" at bounding box center [559, 249] width 291 height 39
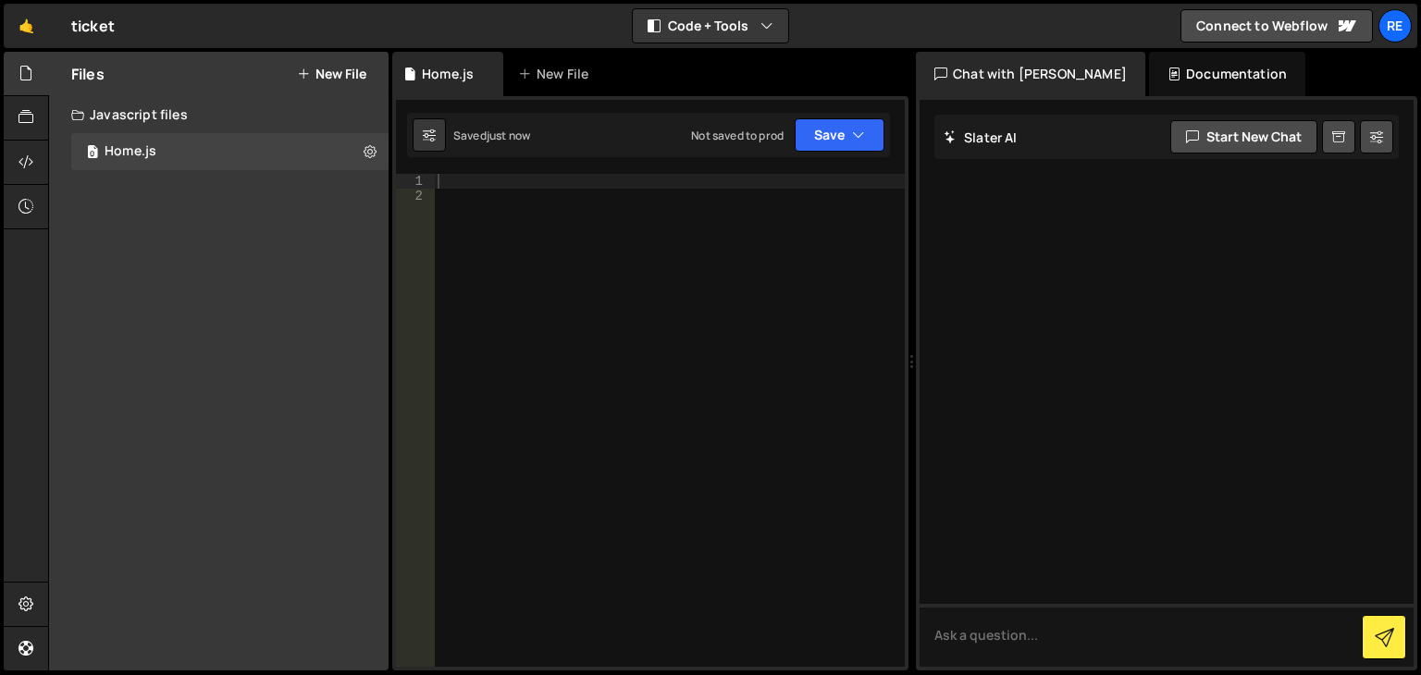
click at [1078, 457] on div at bounding box center [1166, 383] width 494 height 567
click at [971, 633] on textarea at bounding box center [1166, 635] width 494 height 63
type textarea "craete a landing page for movie ticket booking website"
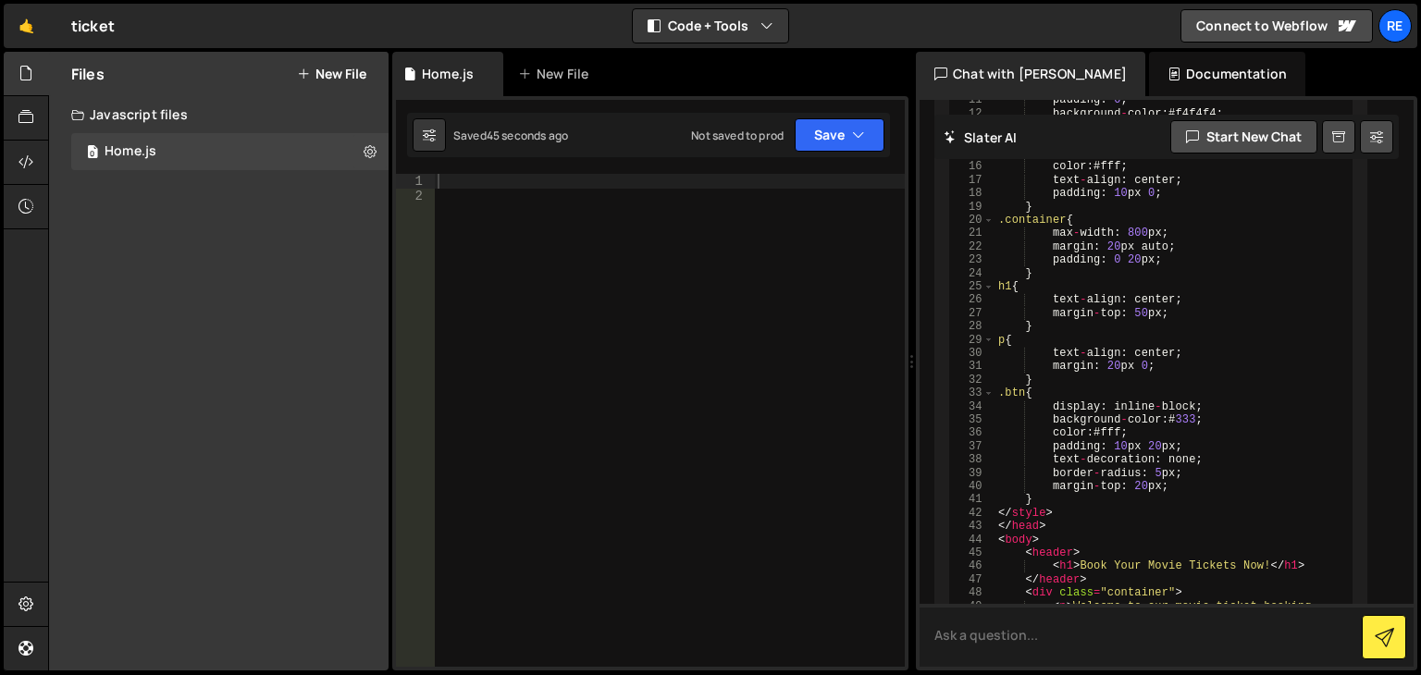
scroll to position [622, 0]
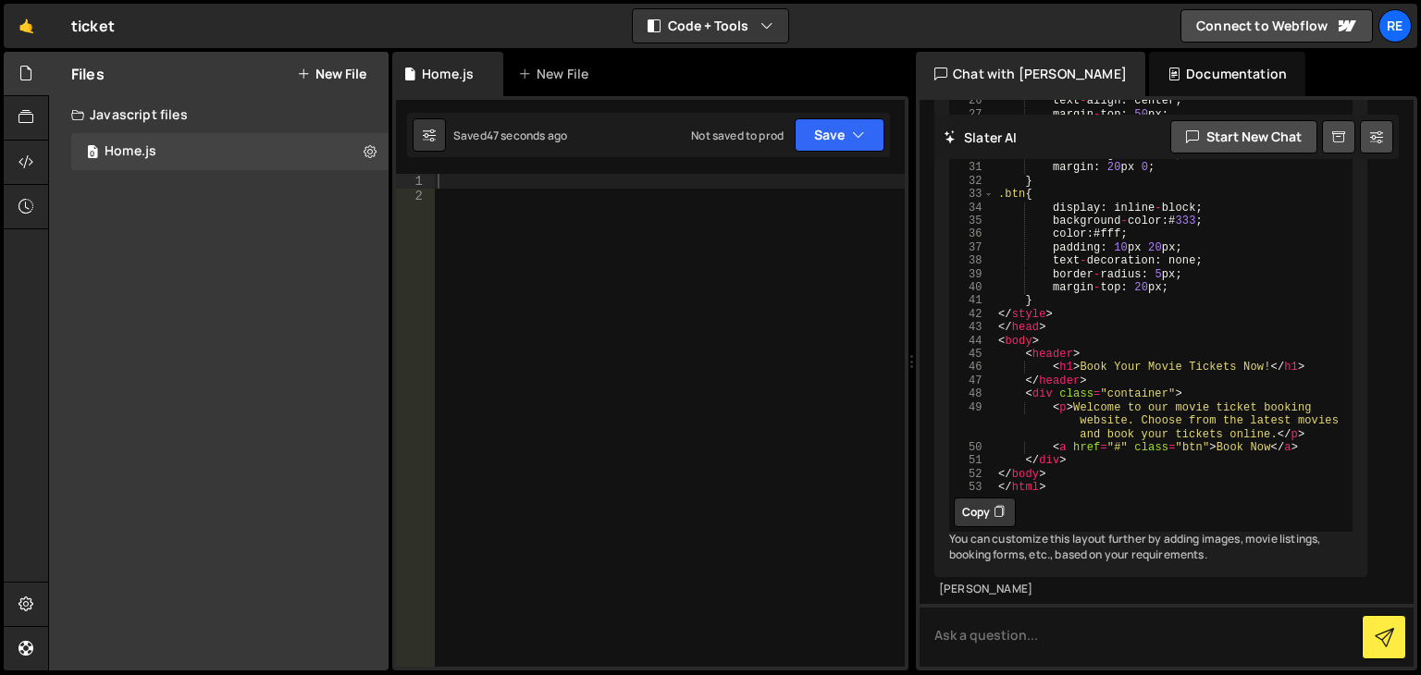
click at [980, 498] on button "Copy" at bounding box center [985, 513] width 62 height 30
click at [828, 517] on div at bounding box center [669, 435] width 471 height 523
paste textarea "</html>"
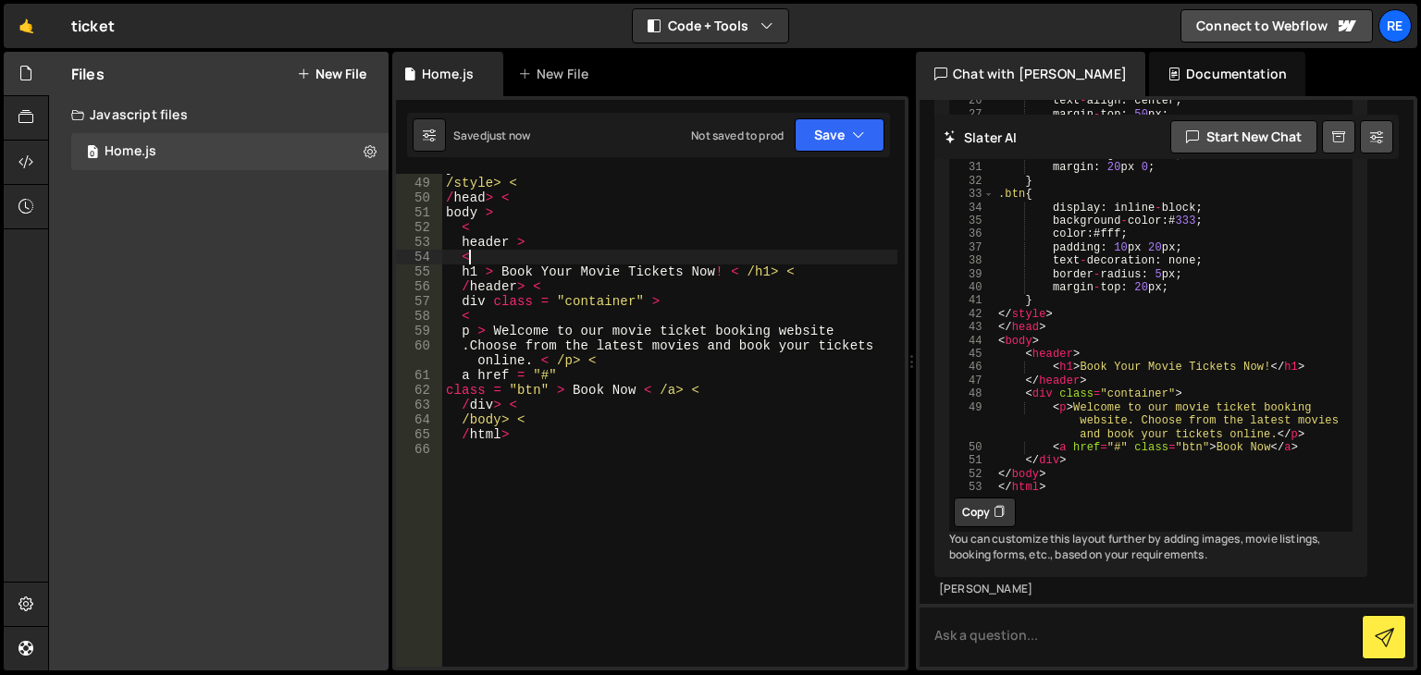
scroll to position [709, 0]
click at [850, 136] on button "Save" at bounding box center [840, 134] width 90 height 33
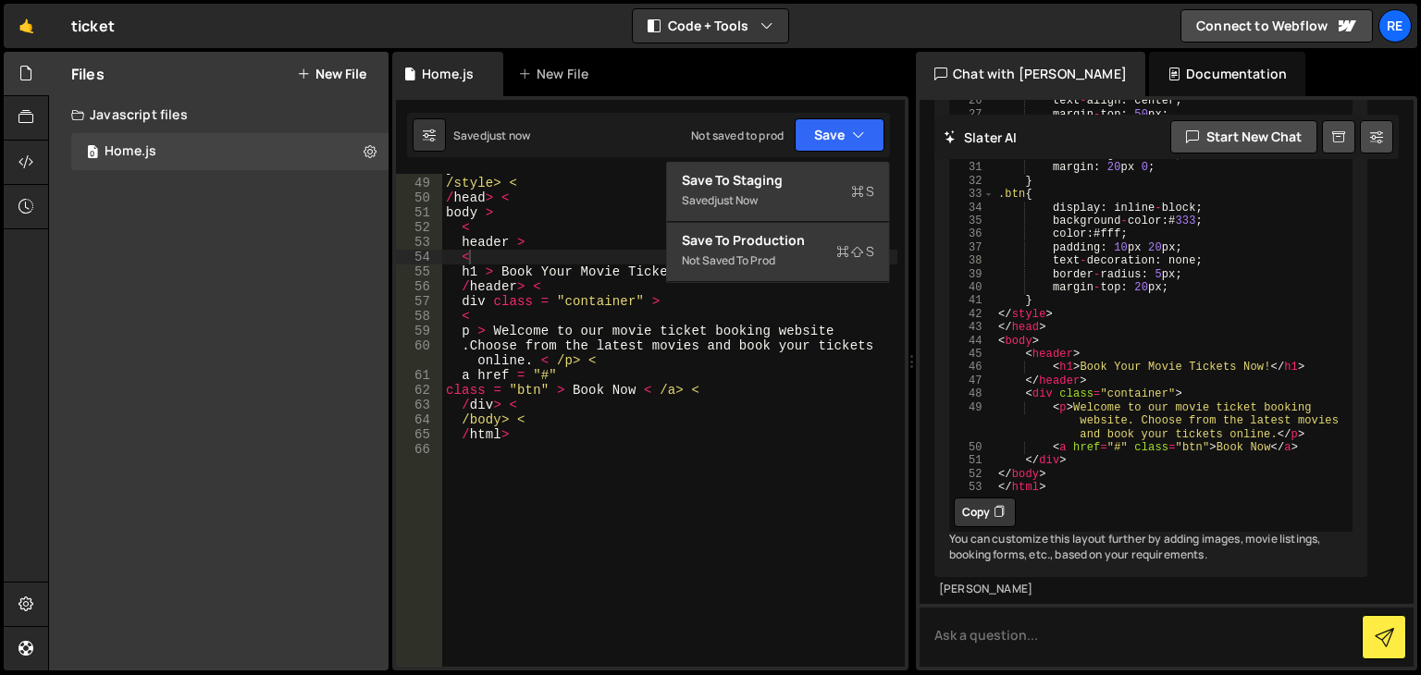
type textarea "a href = "#""
click at [809, 371] on div "} < /style> < / head > < body > < header > < h1 > Book Your Movie Tickets Now !…" at bounding box center [669, 422] width 455 height 523
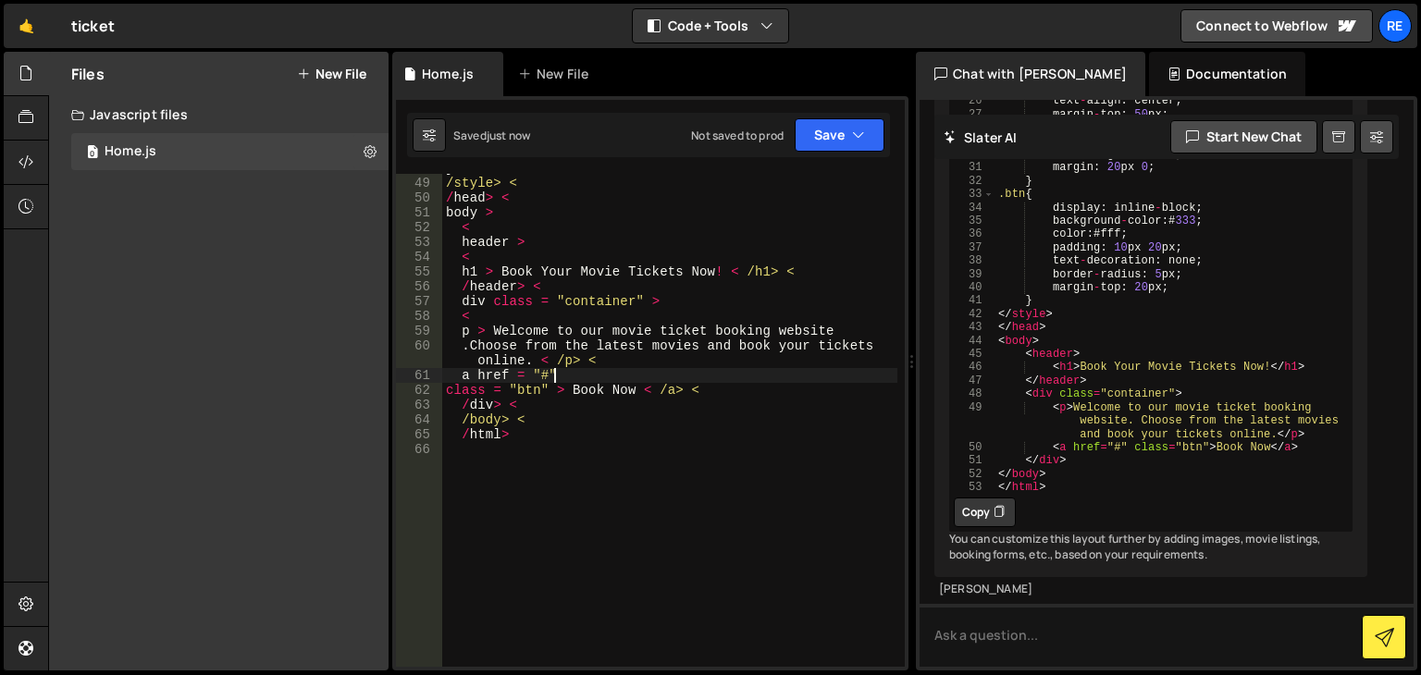
scroll to position [0, 0]
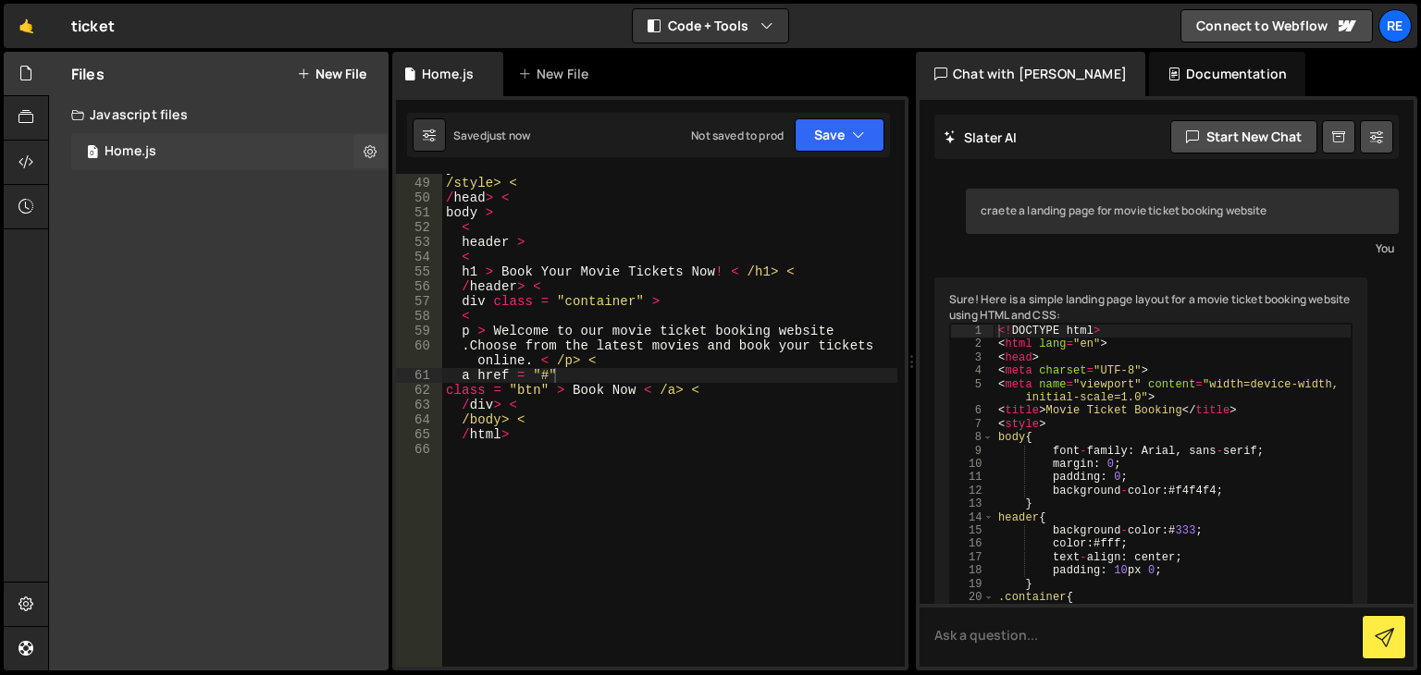
click at [200, 150] on div "0 Home.js 0" at bounding box center [229, 151] width 317 height 37
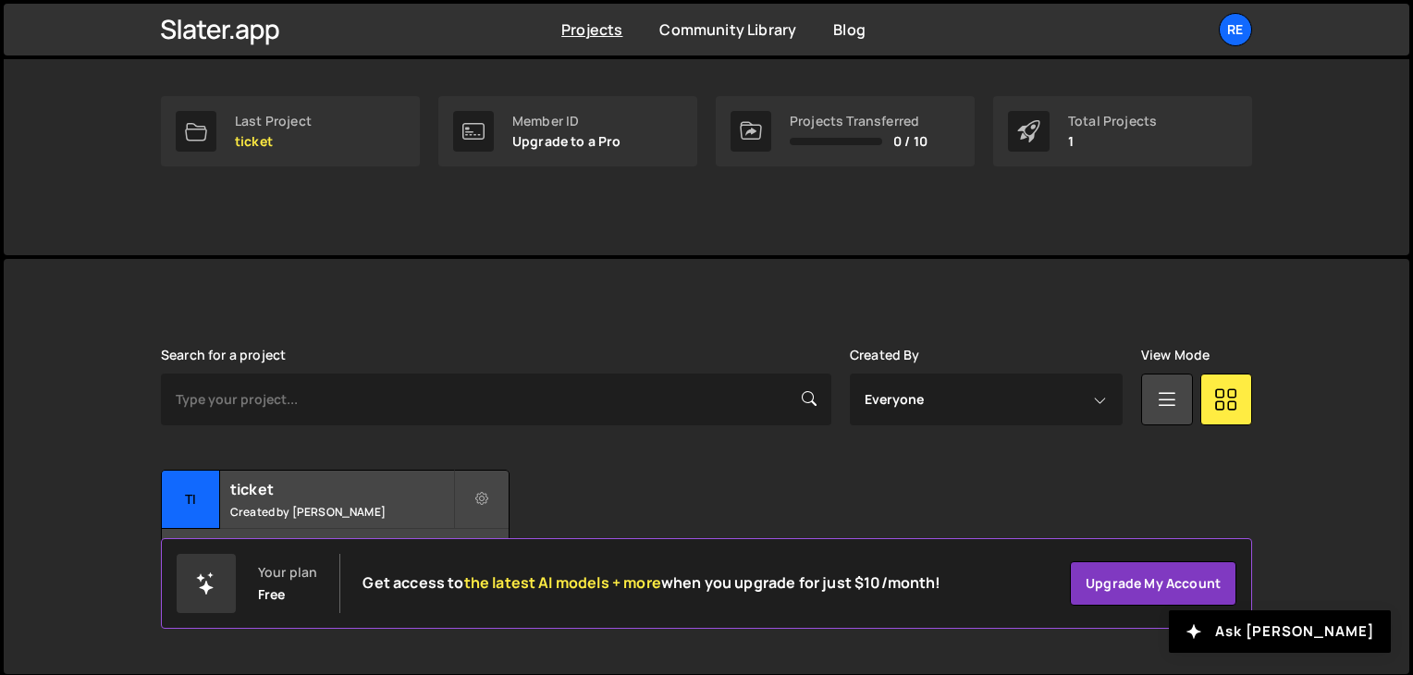
scroll to position [277, 0]
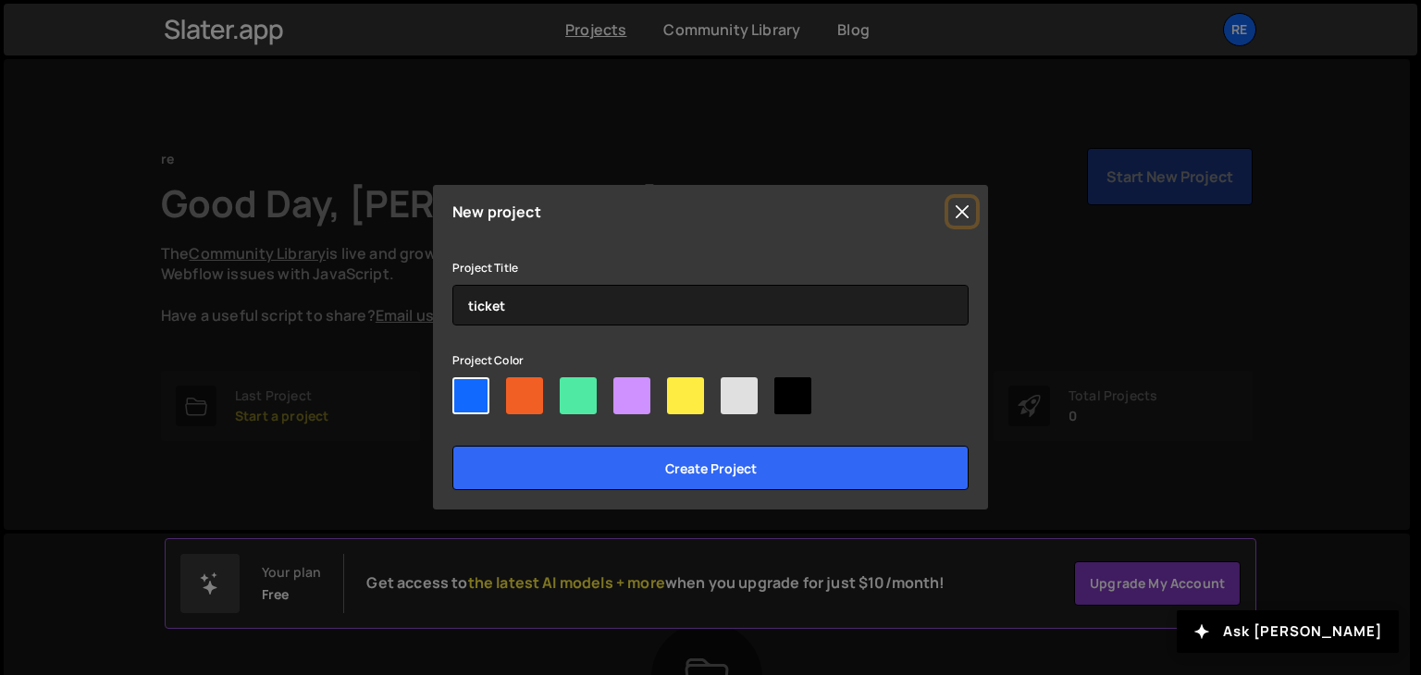
click at [955, 206] on button "Close" at bounding box center [962, 212] width 28 height 28
